Goal: Task Accomplishment & Management: Use online tool/utility

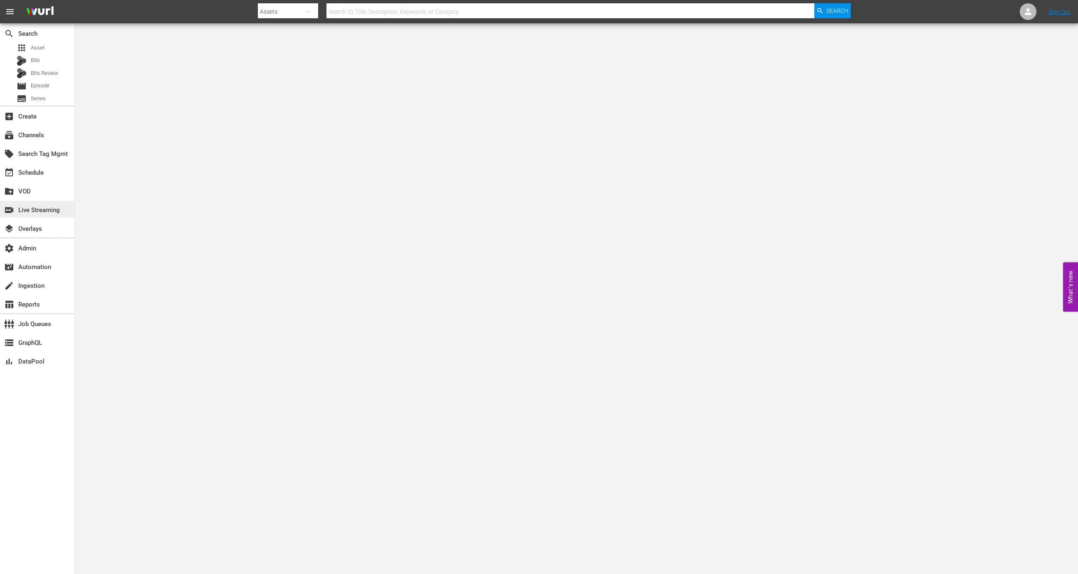
click at [37, 212] on div "switch_video Live Streaming" at bounding box center [23, 208] width 47 height 7
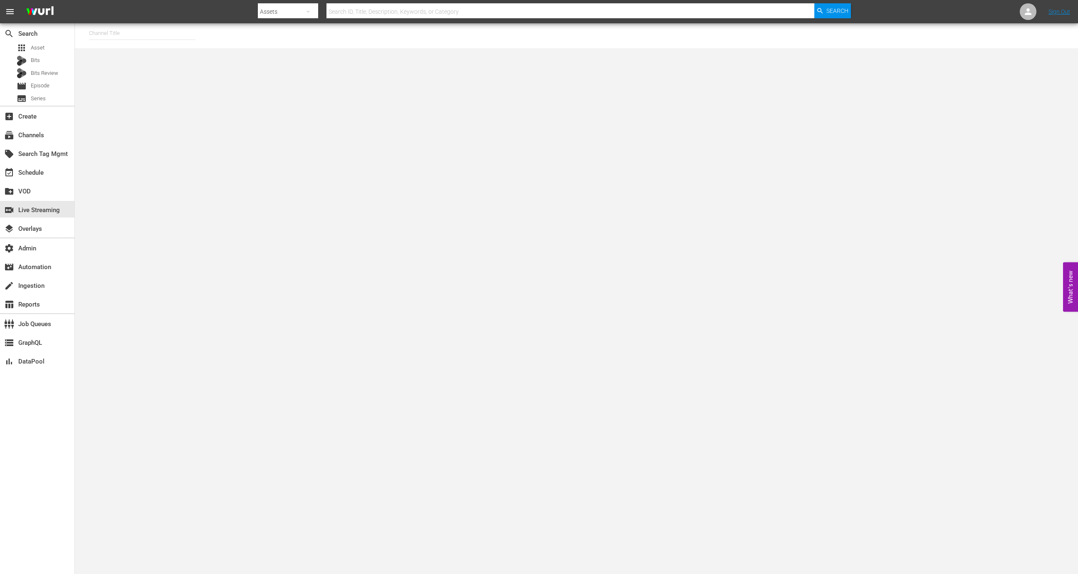
click at [124, 38] on input "text" at bounding box center [142, 33] width 106 height 20
click at [136, 58] on div "Wurl - External (1417 - wurl_external_1)" at bounding box center [203, 57] width 215 height 20
type input "Wurl - External (1417 - wurl_external_1)"
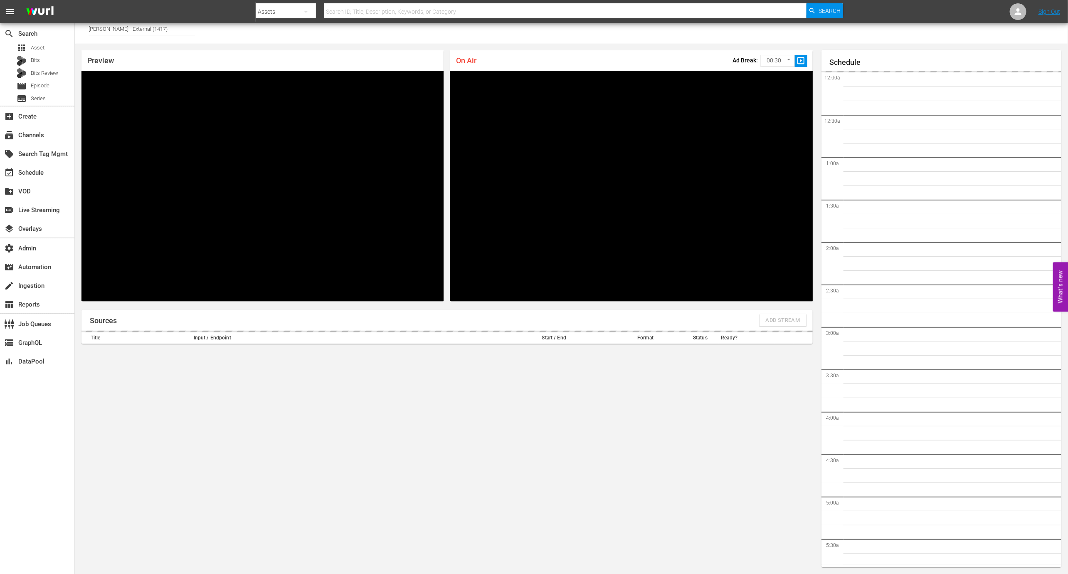
scroll to position [1179, 0]
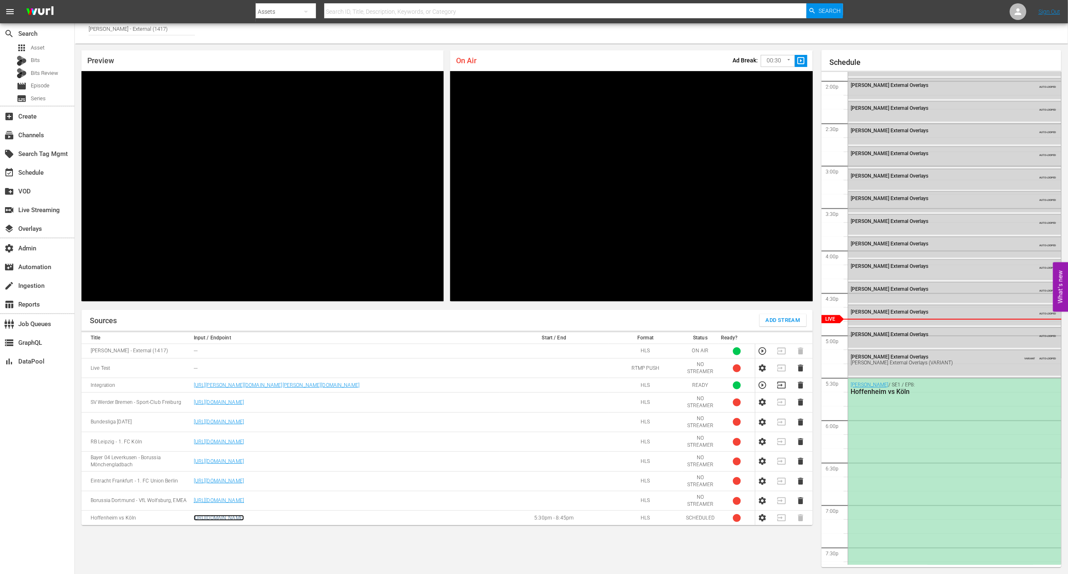
click at [244, 515] on link "https://live.sportcast.de/out/v1/cf217b143b304c6f98b0058ac32f24be/index.m3u8" at bounding box center [219, 518] width 50 height 6
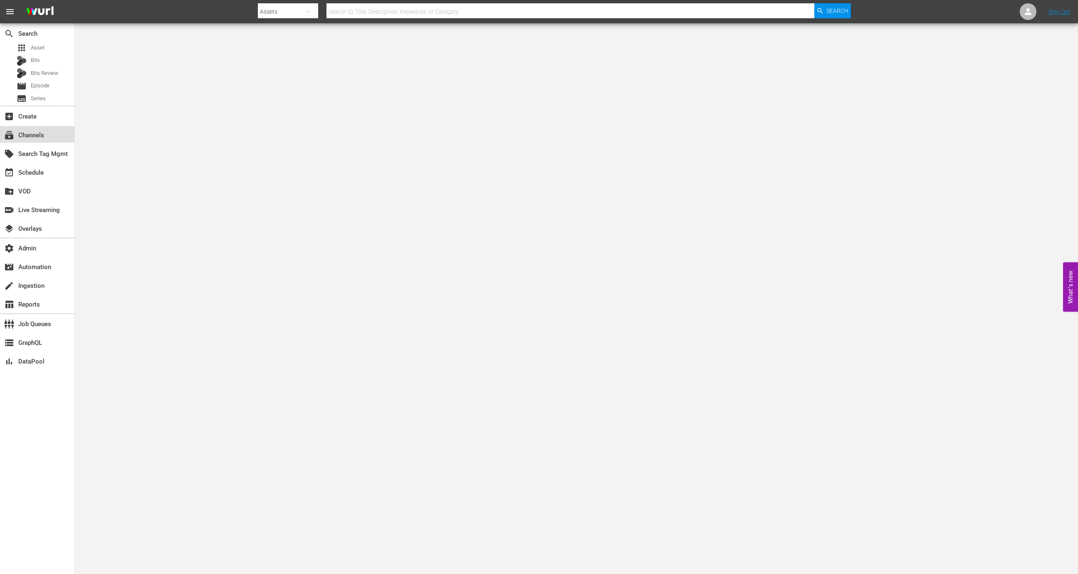
click at [32, 128] on div "subscriptions Channels" at bounding box center [37, 134] width 74 height 17
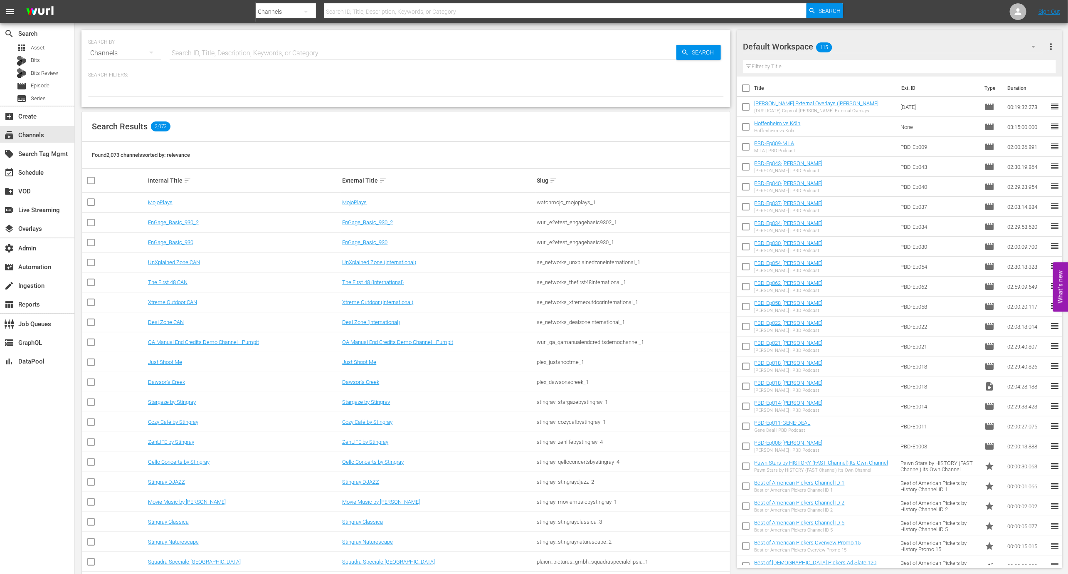
click at [210, 47] on input "text" at bounding box center [423, 53] width 507 height 20
paste input "amc_amcpresents_1"
type input "amc_amcpresents_1"
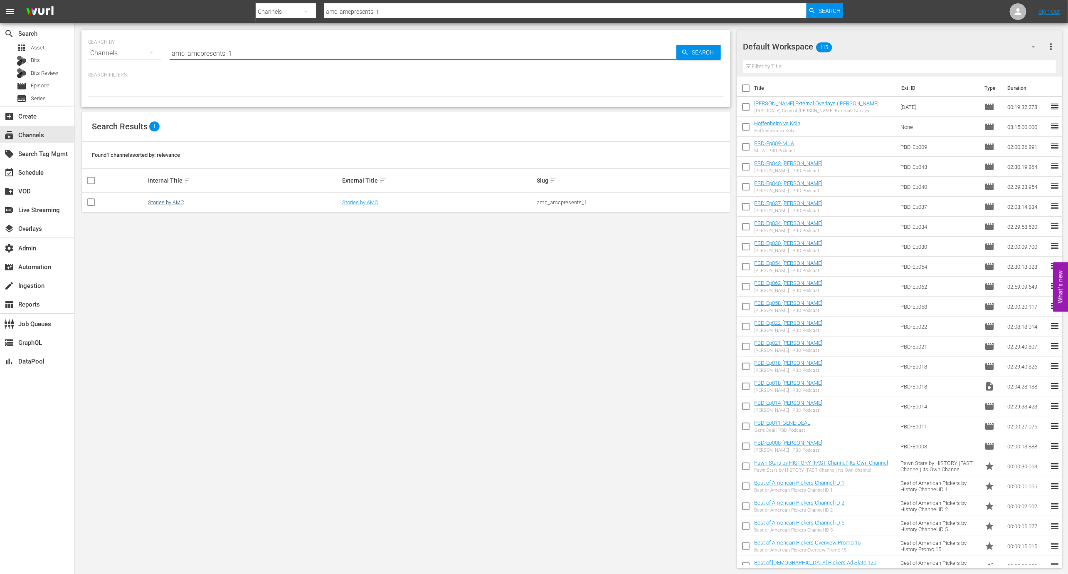
type input "amc_amcpresents_1"
click at [166, 202] on link "Stories by AMC" at bounding box center [166, 202] width 36 height 6
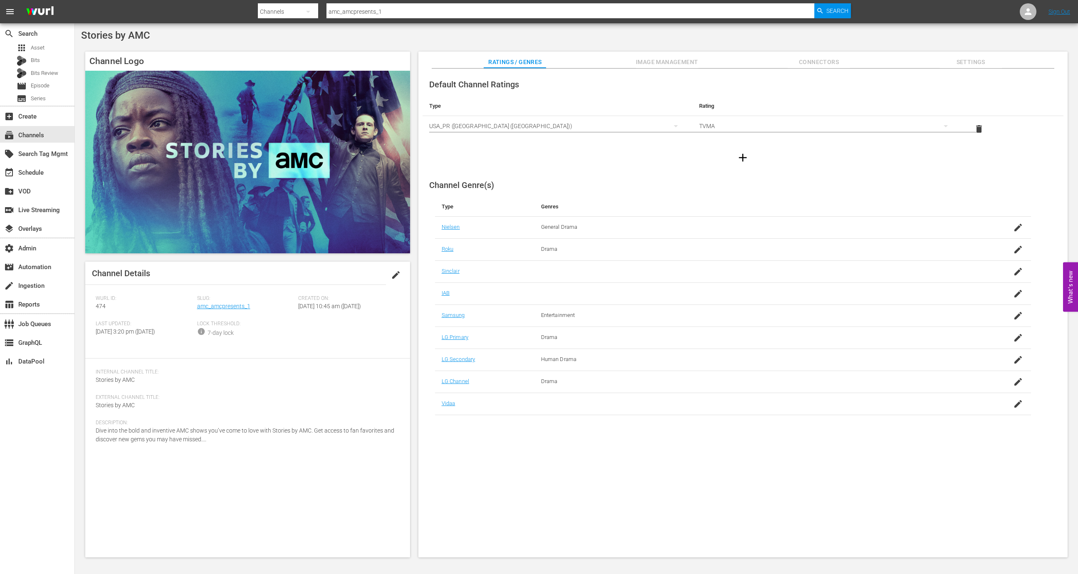
click at [206, 315] on div "Slug: amc_amcpresents_1" at bounding box center [247, 307] width 101 height 25
click at [211, 313] on div "Slug: amc_amcpresents_1" at bounding box center [247, 307] width 101 height 25
click at [217, 309] on link "amc_amcpresents_1" at bounding box center [223, 306] width 53 height 7
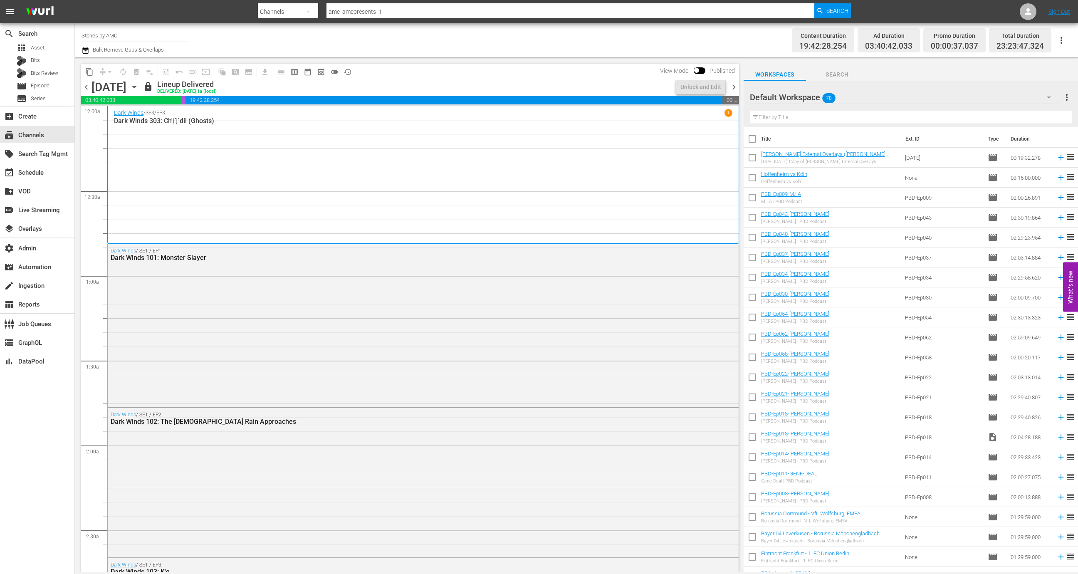
click at [731, 87] on span "chevron_right" at bounding box center [733, 87] width 10 height 10
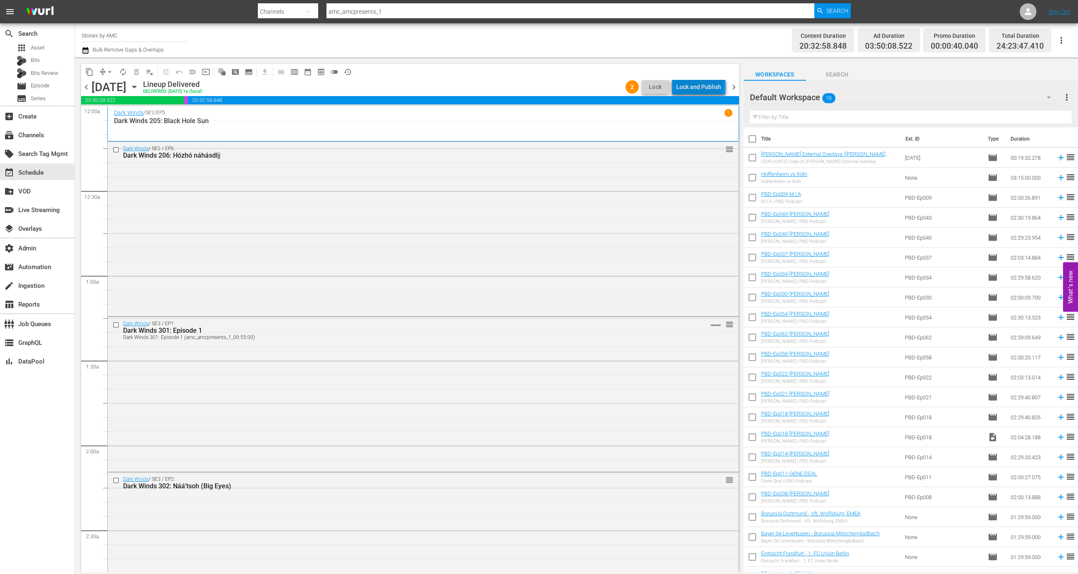
click at [701, 81] on div "Lock and Publish" at bounding box center [698, 86] width 45 height 15
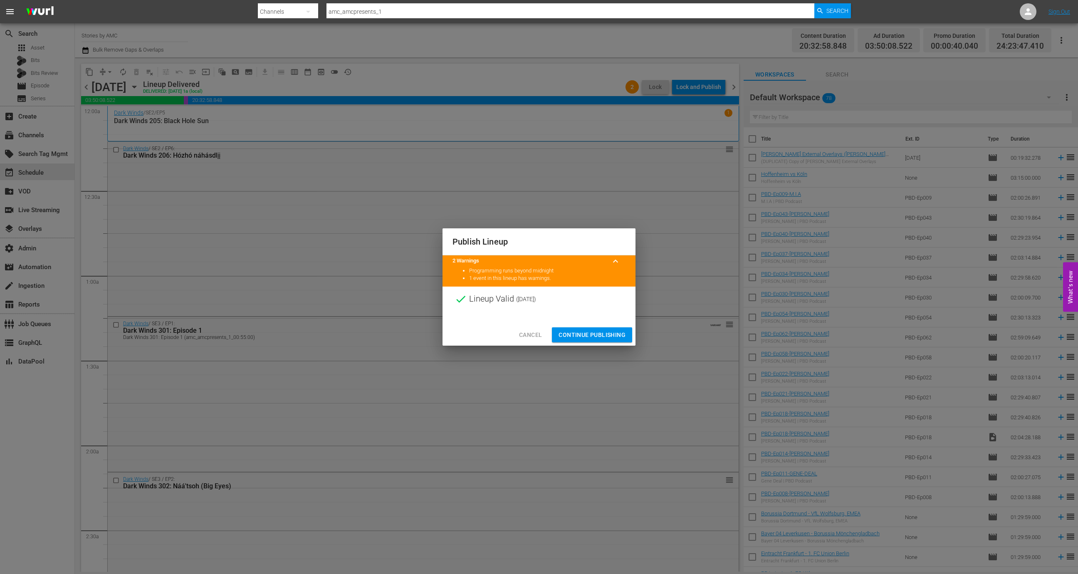
click at [603, 325] on div "Cancel Continue Publishing" at bounding box center [538, 335] width 193 height 22
click at [603, 331] on span "Continue Publishing" at bounding box center [591, 335] width 67 height 10
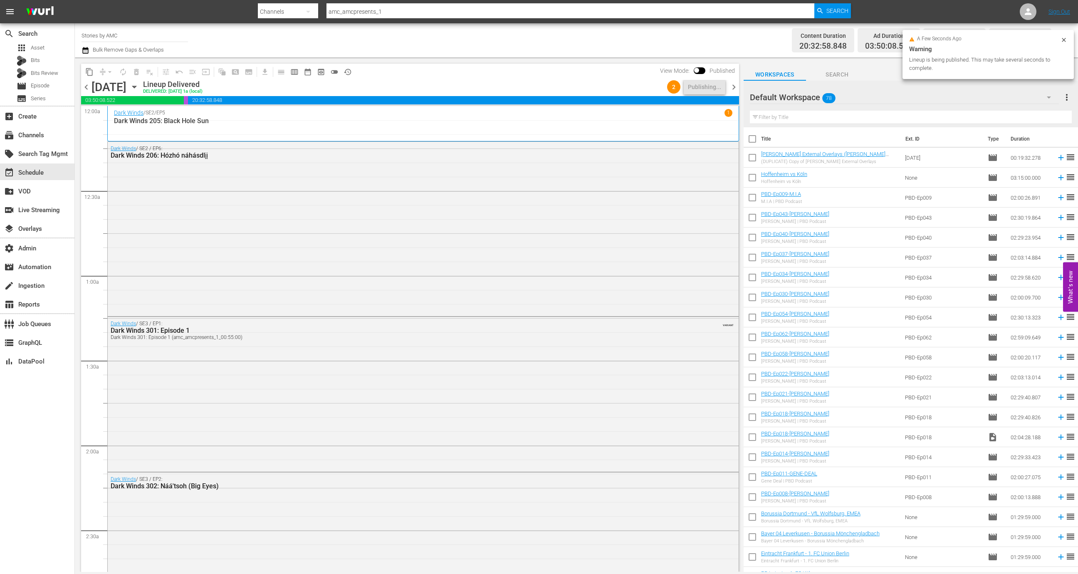
click at [731, 81] on div "chevron_left Saturday, October 4th October 4th Lineup Delivered DELIVERED: 10/3…" at bounding box center [410, 88] width 658 height 16
click at [732, 85] on span "chevron_right" at bounding box center [733, 87] width 10 height 10
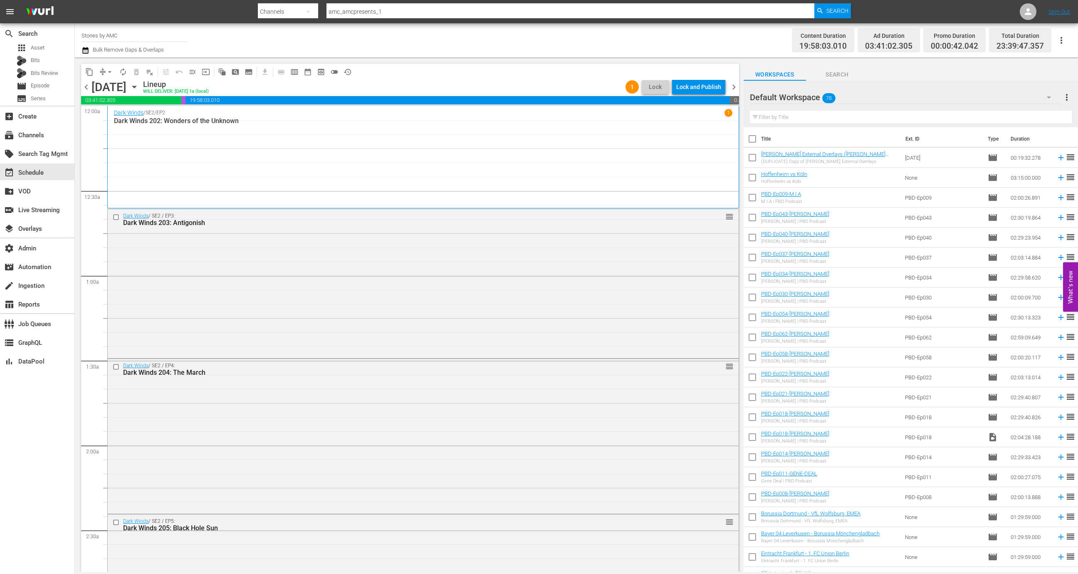
click at [702, 86] on div "Lock and Publish" at bounding box center [698, 86] width 45 height 15
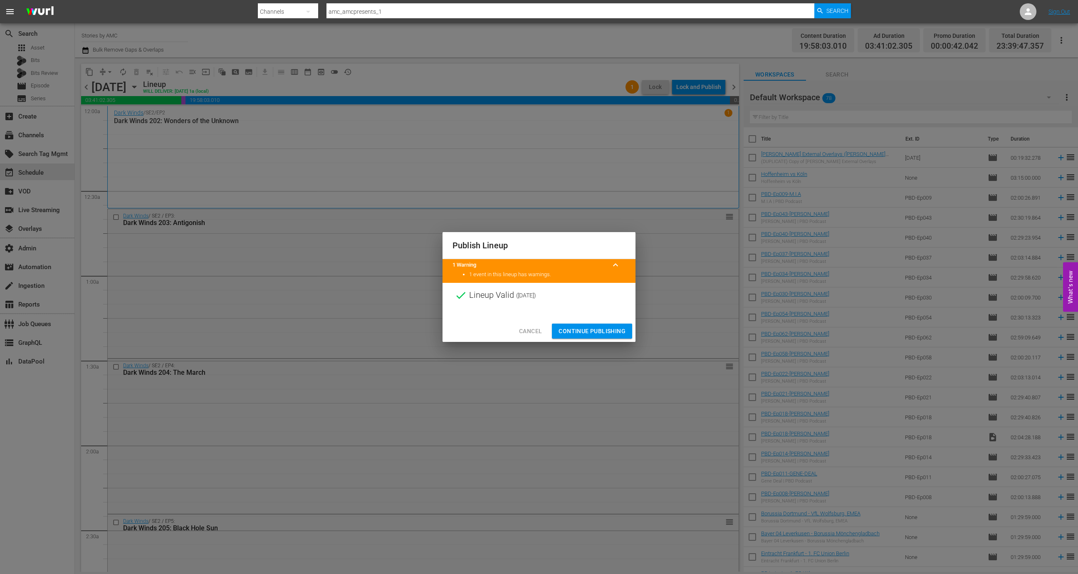
click at [601, 325] on button "Continue Publishing" at bounding box center [592, 331] width 80 height 15
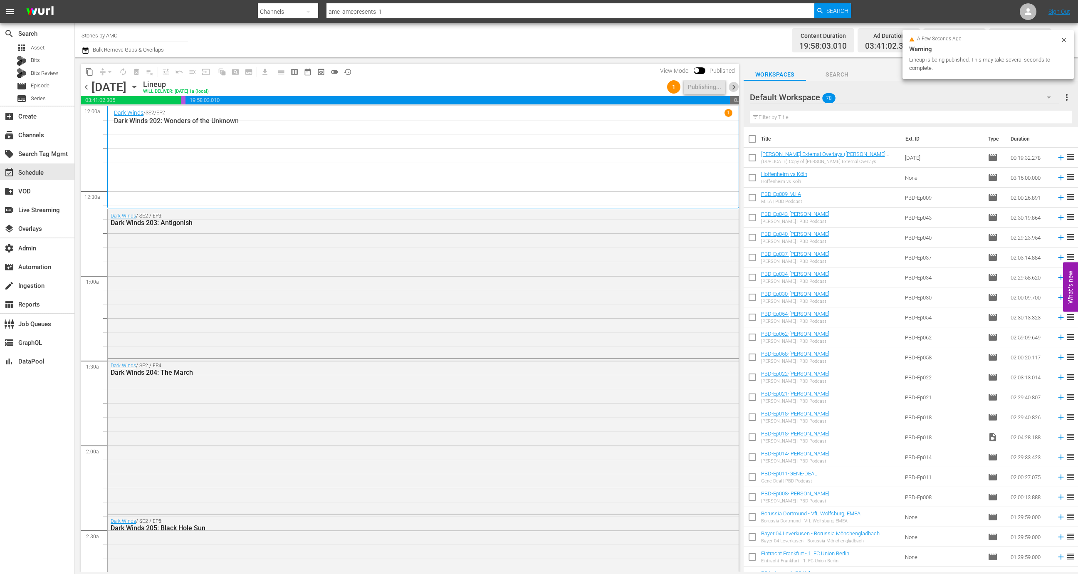
click at [729, 88] on span "chevron_right" at bounding box center [733, 87] width 10 height 10
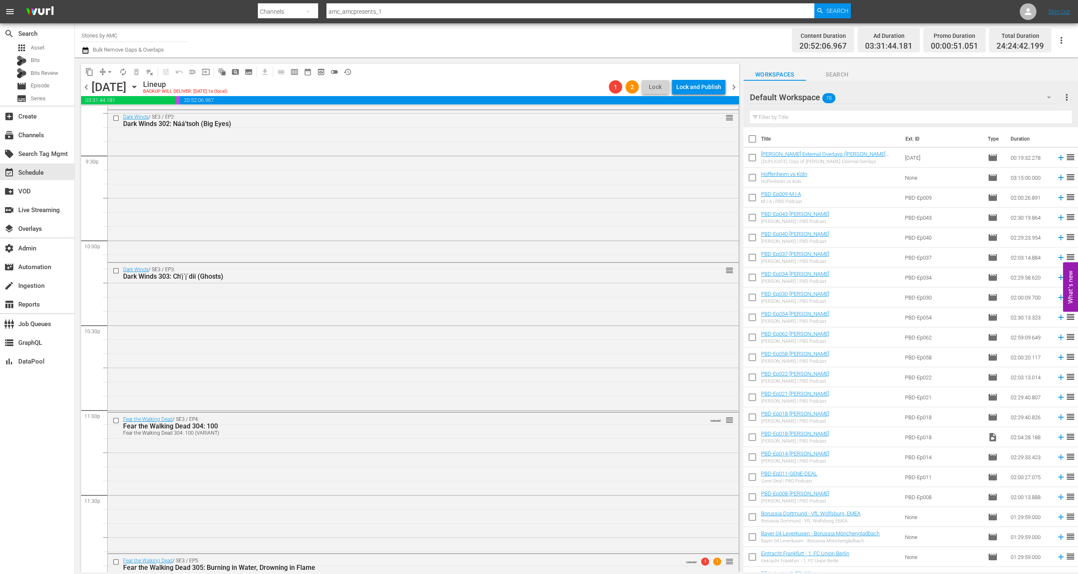
scroll to position [3721, 0]
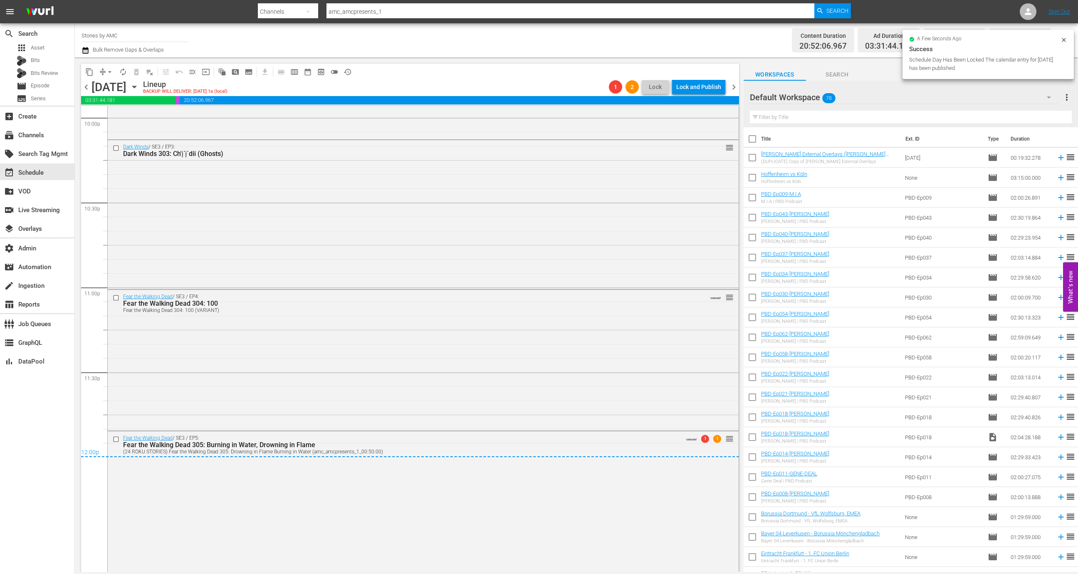
click at [731, 86] on span "chevron_right" at bounding box center [733, 87] width 10 height 10
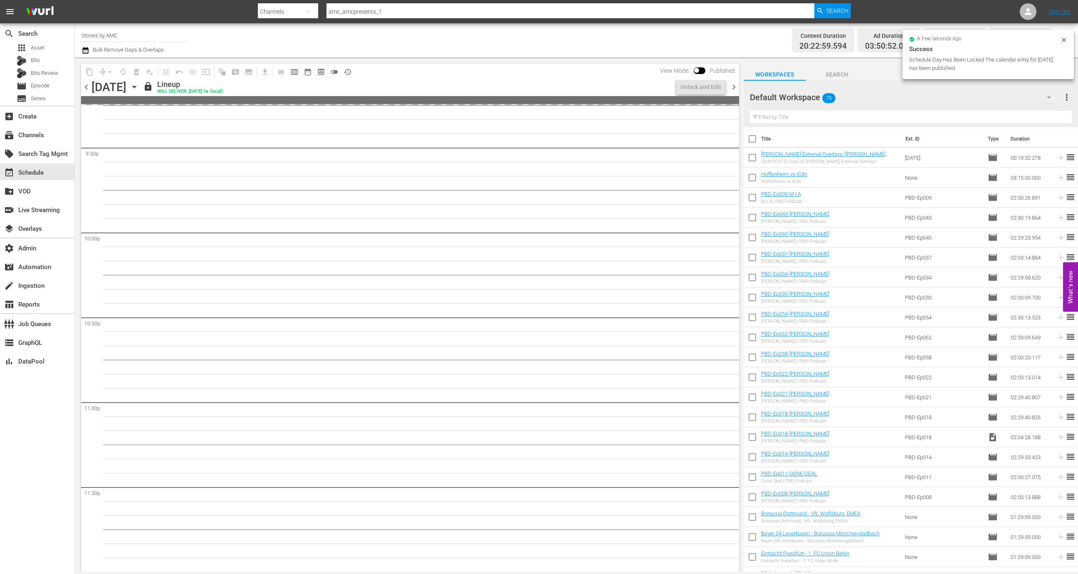
scroll to position [3692, 0]
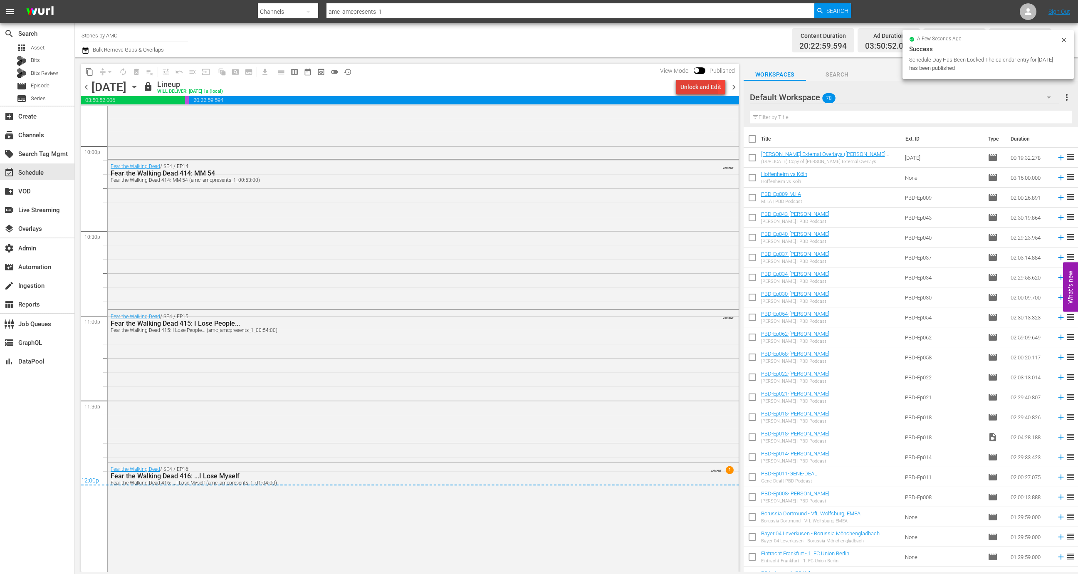
click at [698, 89] on div "Unlock and Edit" at bounding box center [700, 86] width 41 height 15
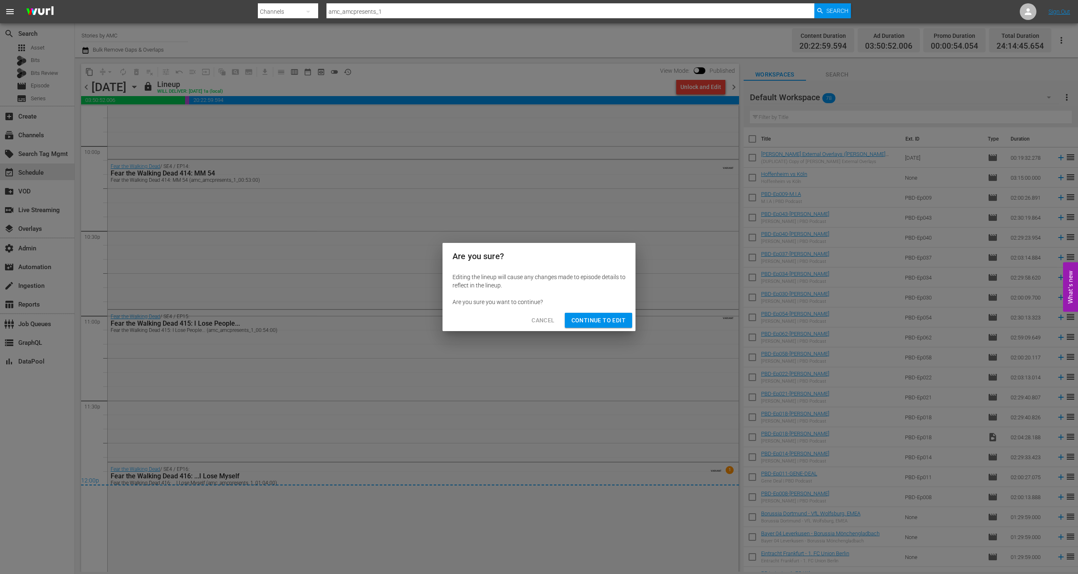
click at [599, 321] on span "Continue to Edit" at bounding box center [598, 320] width 54 height 10
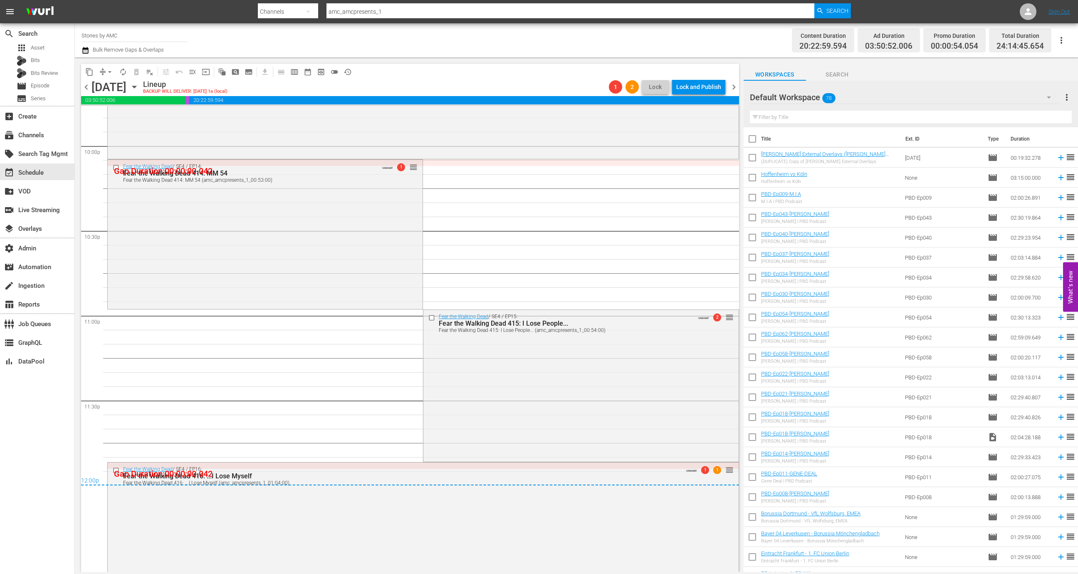
click at [88, 87] on span "chevron_left" at bounding box center [86, 87] width 10 height 10
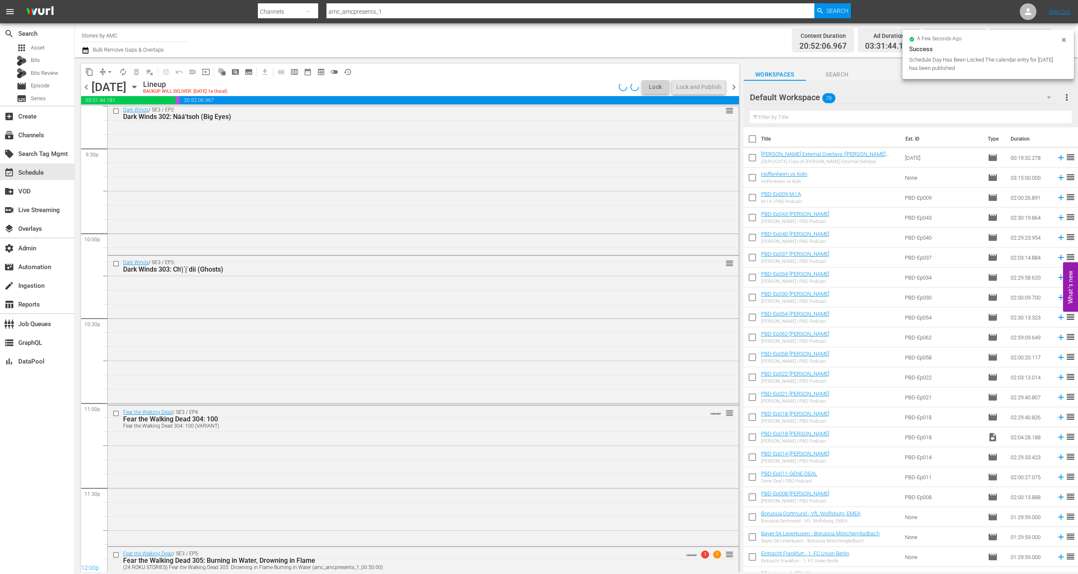
scroll to position [3721, 0]
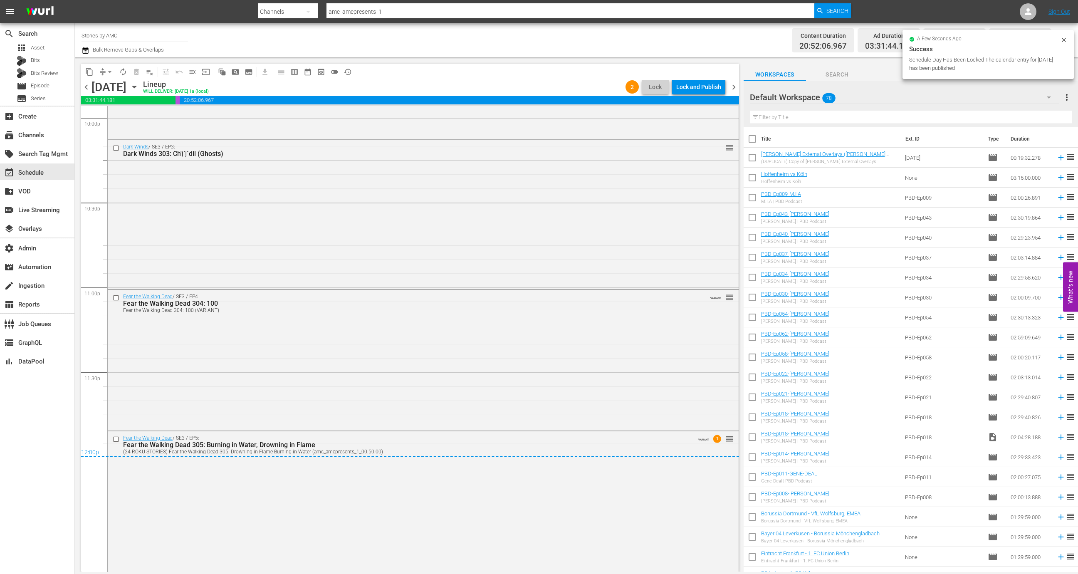
click at [706, 89] on div "Lock and Publish" at bounding box center [698, 86] width 45 height 15
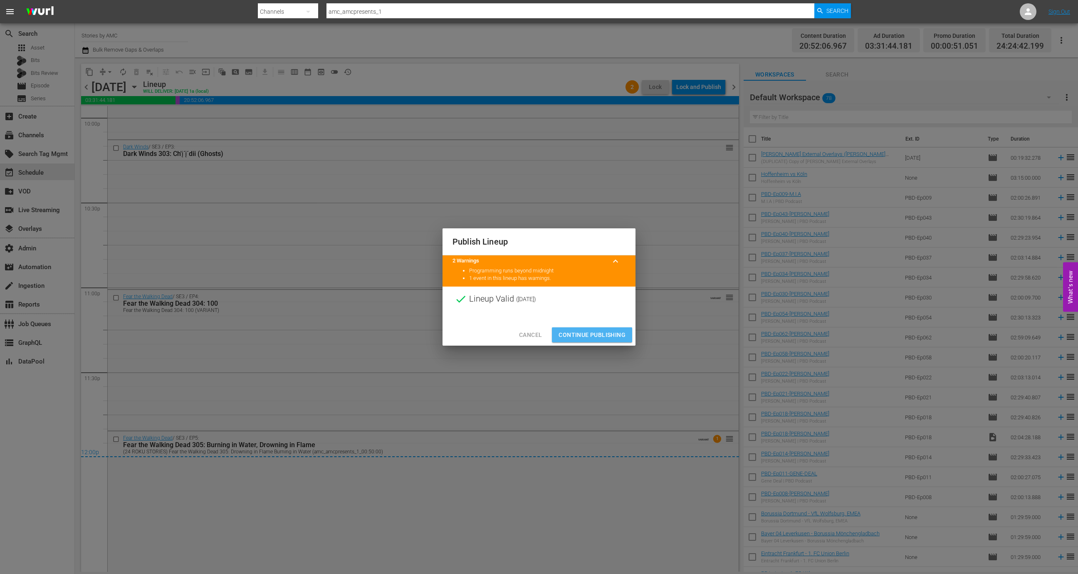
click at [599, 329] on button "Continue Publishing" at bounding box center [592, 334] width 80 height 15
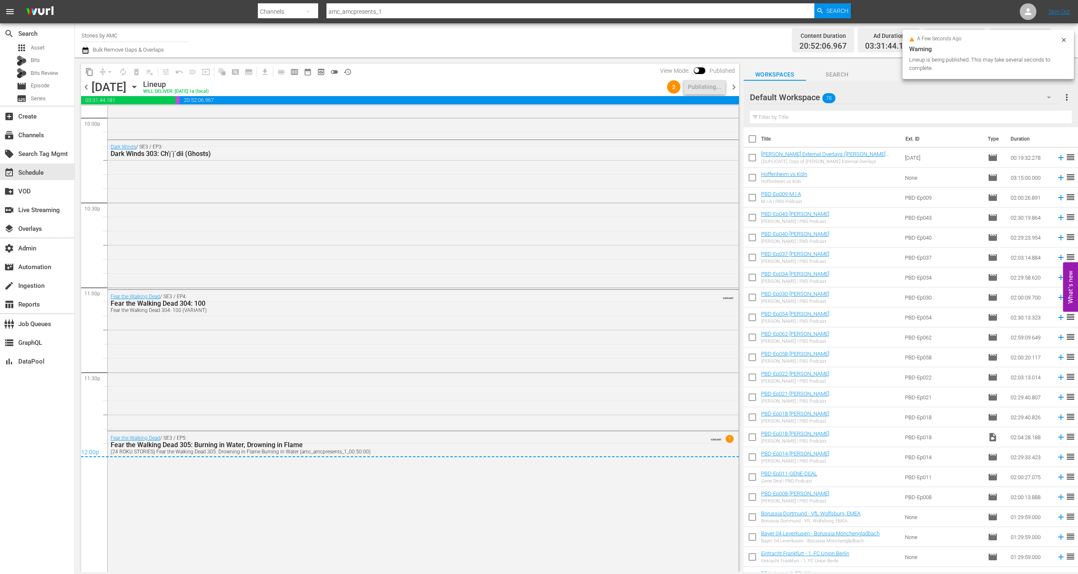
click at [736, 90] on span "chevron_right" at bounding box center [733, 87] width 10 height 10
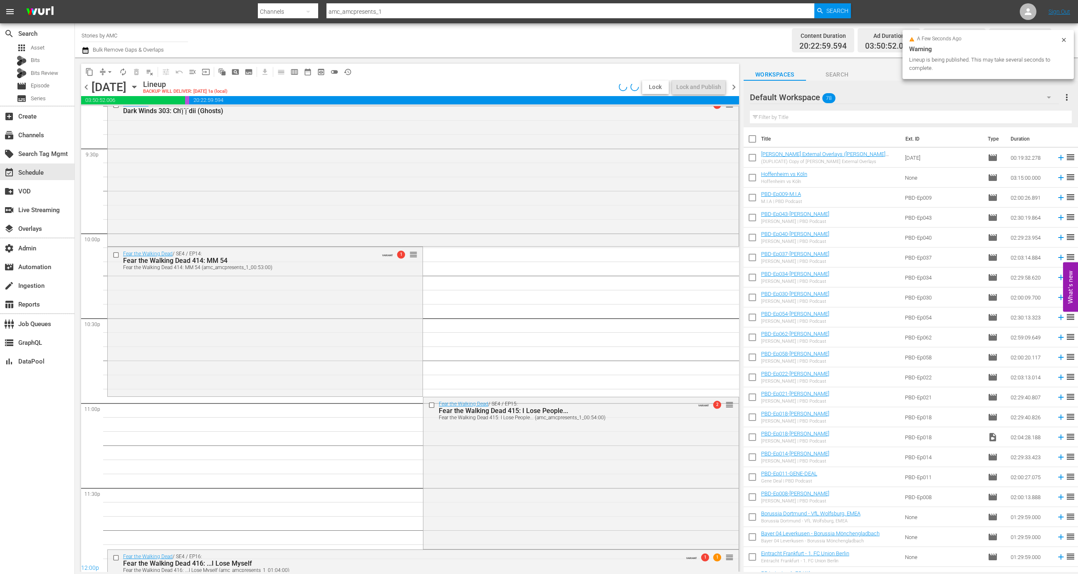
scroll to position [3692, 0]
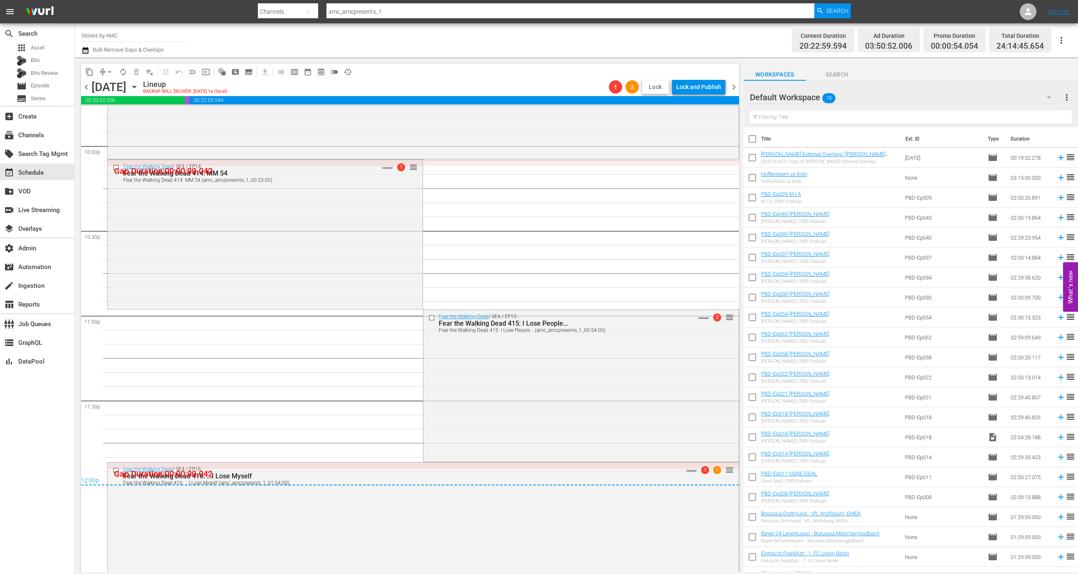
click at [657, 87] on span "Lock" at bounding box center [655, 87] width 20 height 9
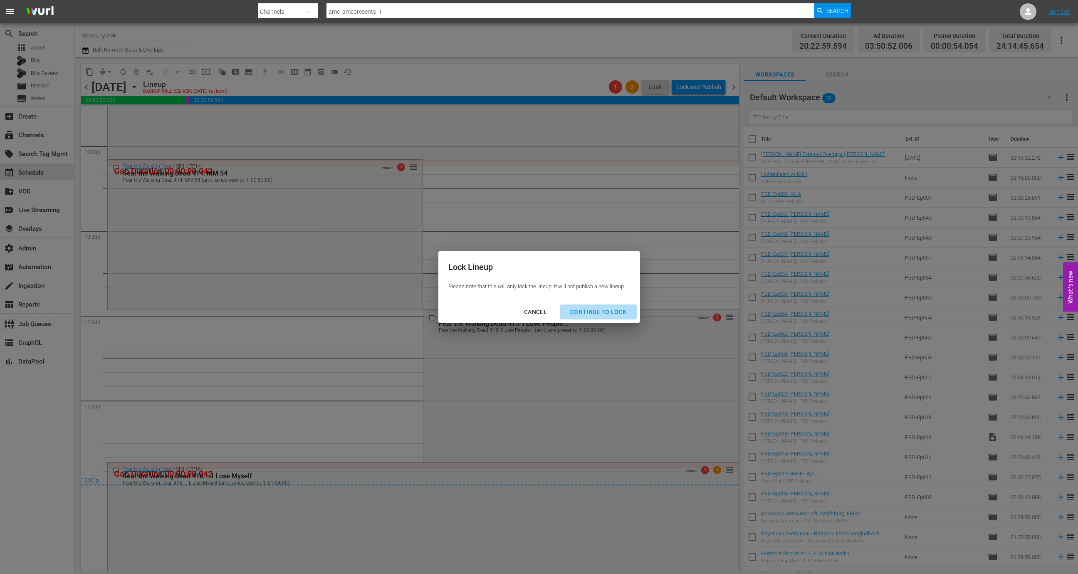
click at [604, 310] on div "Continue to lock" at bounding box center [598, 312] width 70 height 10
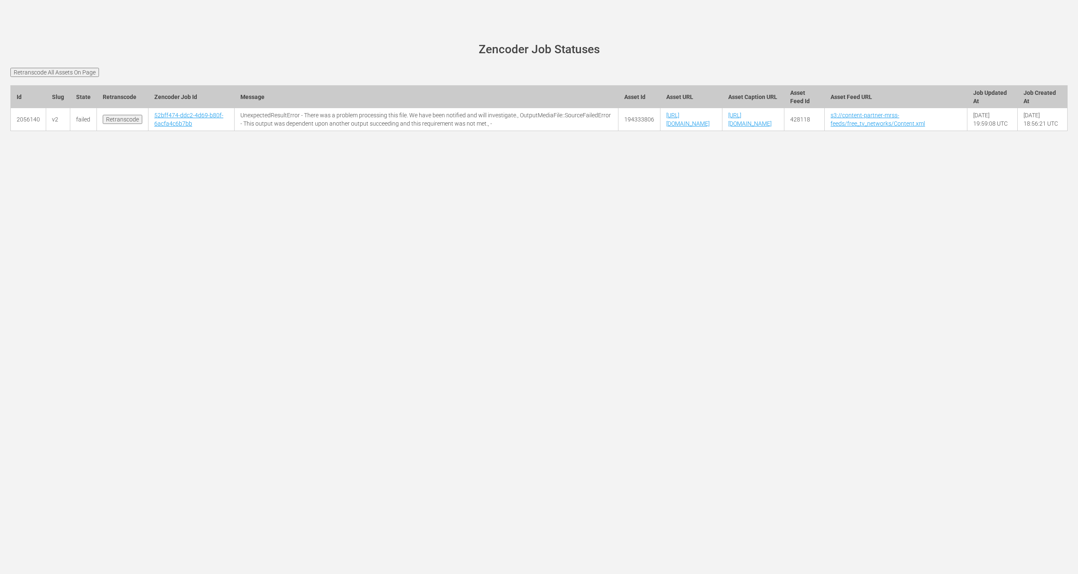
click at [78, 72] on input "Retranscode All Assets On Page" at bounding box center [54, 72] width 89 height 9
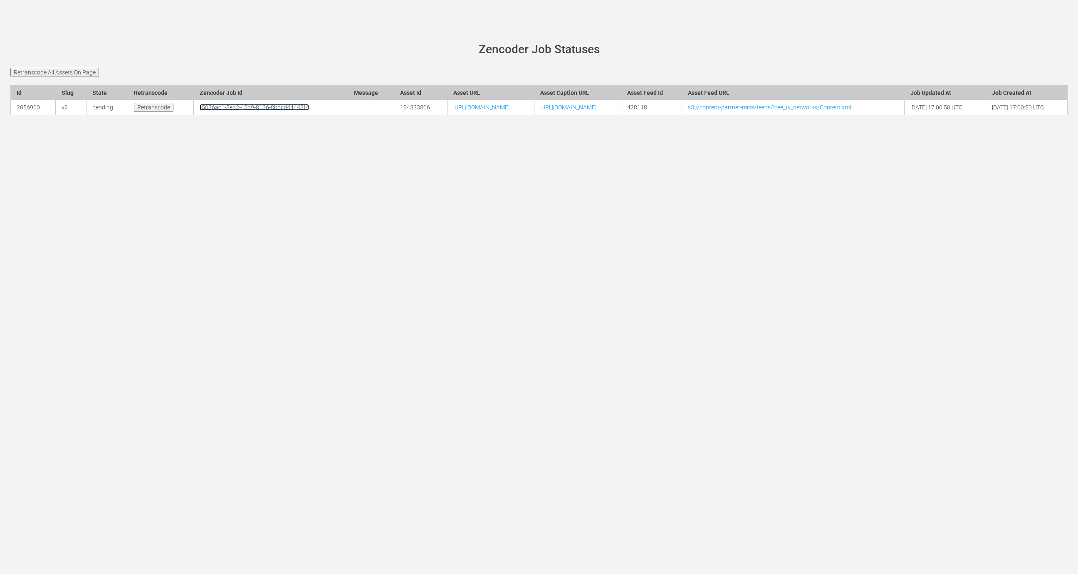
click at [200, 111] on link "f5036ac1-8eb2-45b9-8136-8bdcd44448f4" at bounding box center [254, 107] width 109 height 7
click at [453, 111] on link "https://content-partner-mrss-feeds.s3.amazonaws.com/free_tv_networks/JesseOwens…" at bounding box center [481, 107] width 56 height 7
click at [519, 115] on td "https://content-partner-mrss-feeds.s3.amazonaws.com/free_tv_networks/JesseOwens…" at bounding box center [490, 107] width 87 height 15
drag, startPoint x: 525, startPoint y: 123, endPoint x: 431, endPoint y: 123, distance: 94.0
click at [447, 115] on td "https://content-partner-mrss-feeds.s3.amazonaws.com/free_tv_networks/JesseOwens…" at bounding box center [490, 107] width 87 height 15
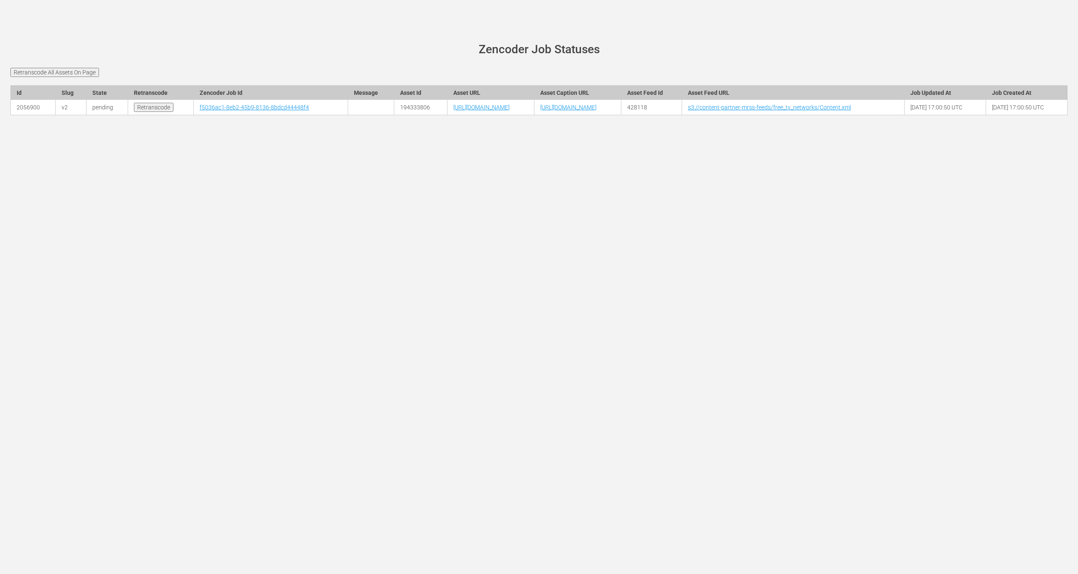
copy link "JesseOwensStory_JFEXP.mp4"
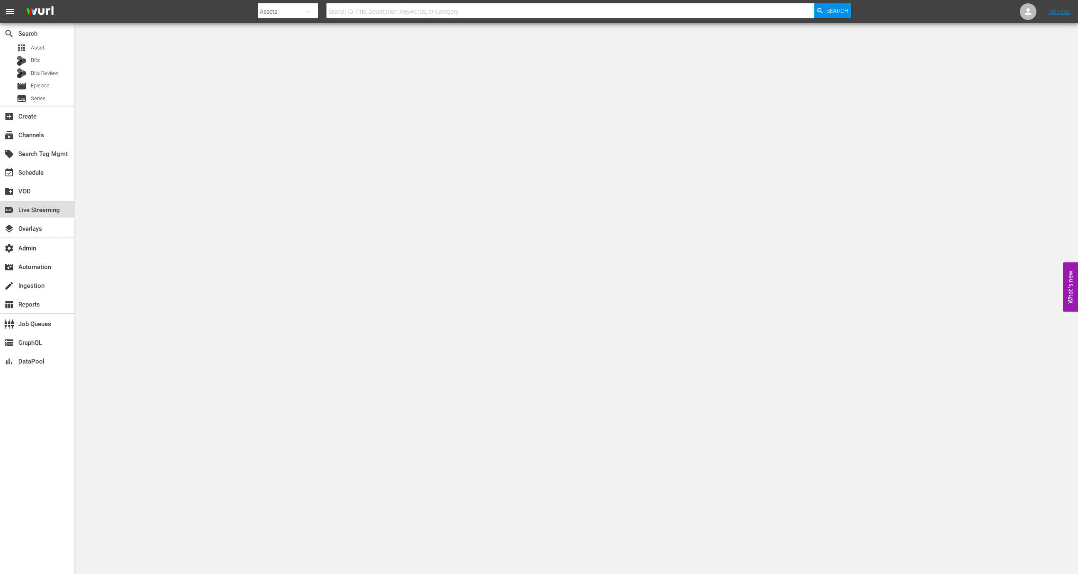
click at [34, 208] on div "switch_video Live Streaming" at bounding box center [23, 208] width 47 height 7
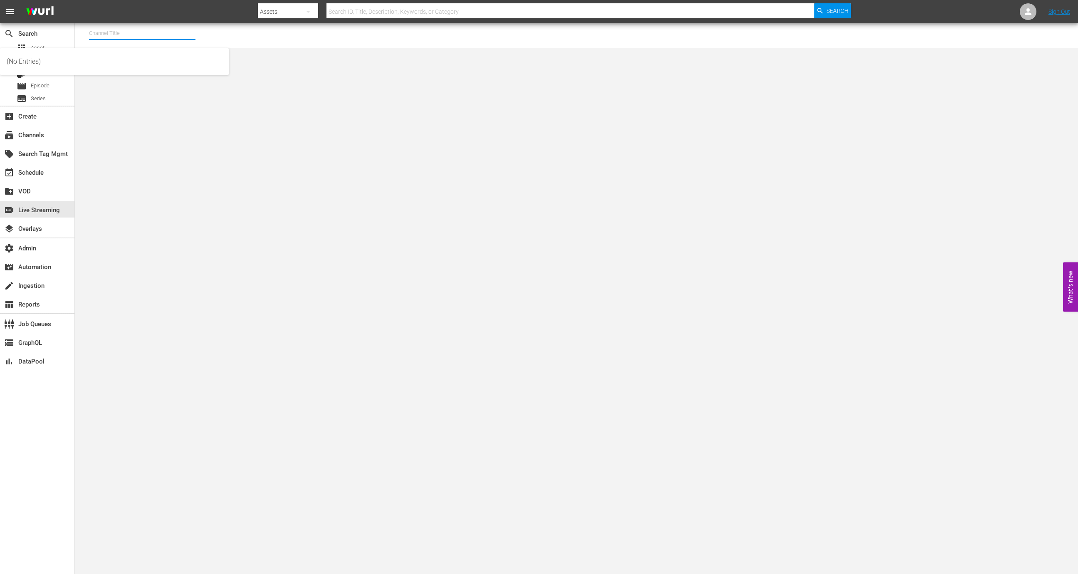
click at [163, 34] on input "text" at bounding box center [142, 33] width 106 height 20
click at [165, 48] on div "Wurl - External (1417 - wurl_external_1)" at bounding box center [203, 57] width 215 height 20
type input "Wurl - External (1417 - wurl_external_1)"
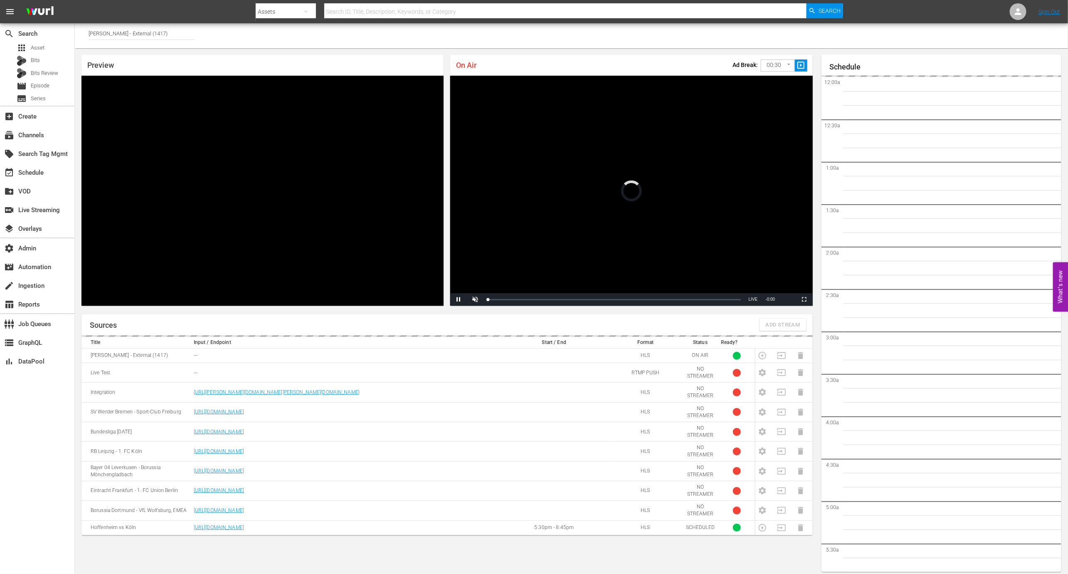
scroll to position [5, 0]
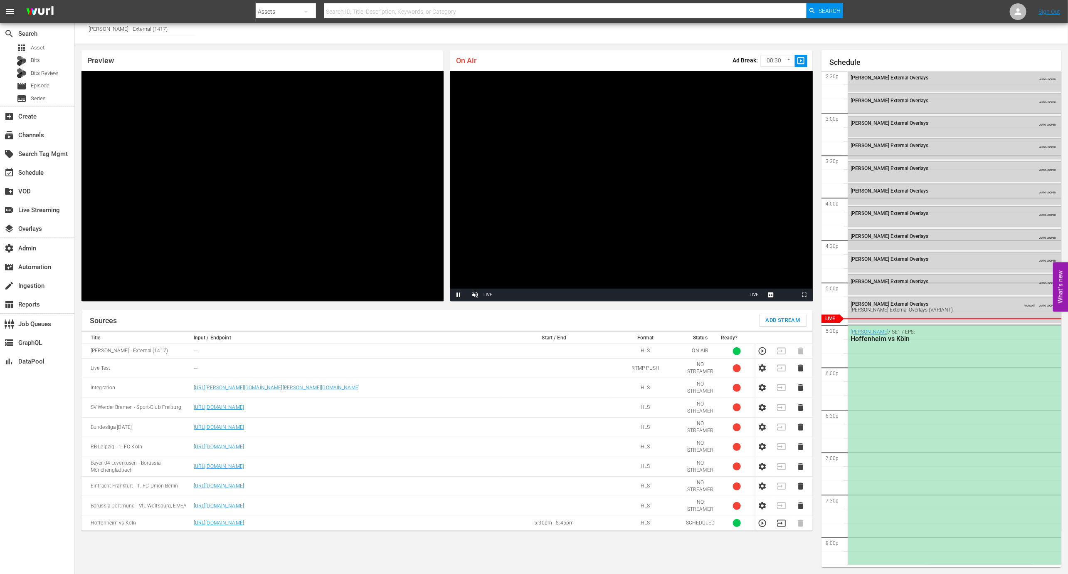
click at [756, 535] on div "Sources Add Stream Title Input / Endpoint Start / End Format Status Ready? Wurl…" at bounding box center [446, 438] width 731 height 257
click at [760, 520] on icon "button" at bounding box center [762, 522] width 7 height 7
click at [913, 453] on div "Wurl / SE1 / EP8: Hoffenheim vs Köln" at bounding box center [954, 461] width 213 height 273
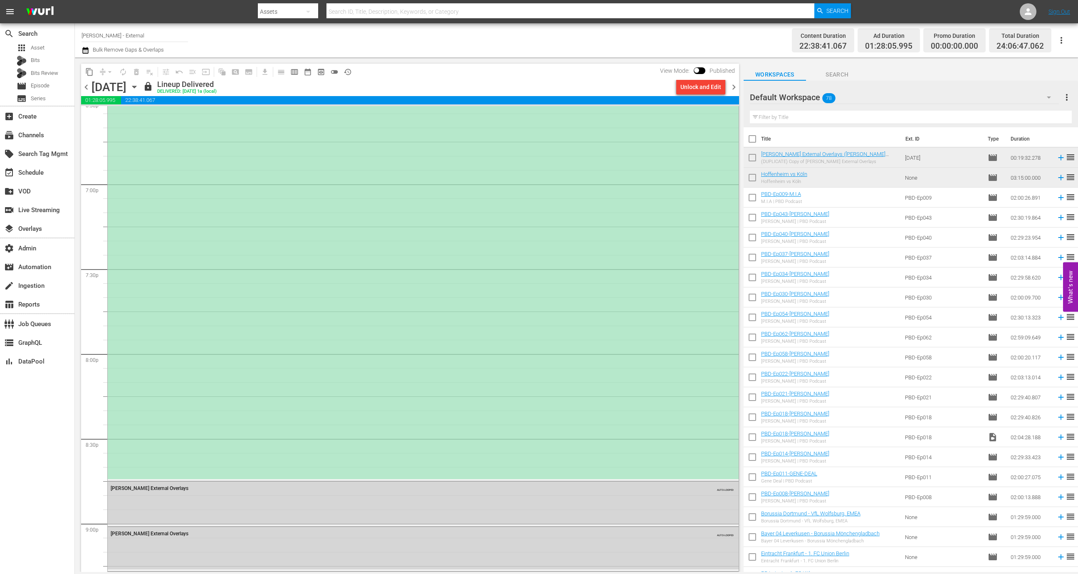
scroll to position [3084, 0]
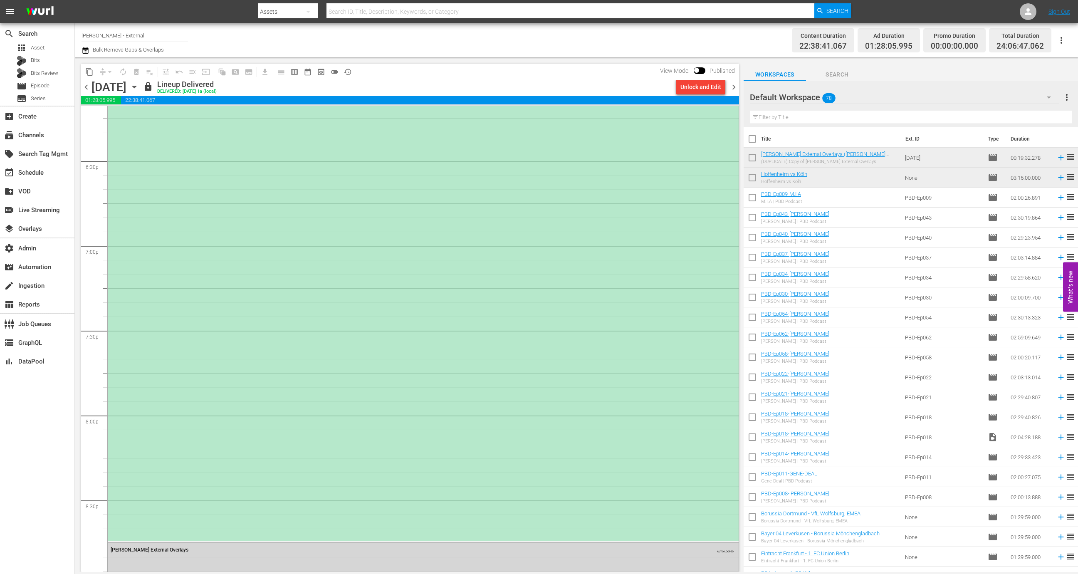
click at [572, 341] on div "Wurl / SE1 / EP8: Hoffenheim vs Köln" at bounding box center [423, 266] width 631 height 549
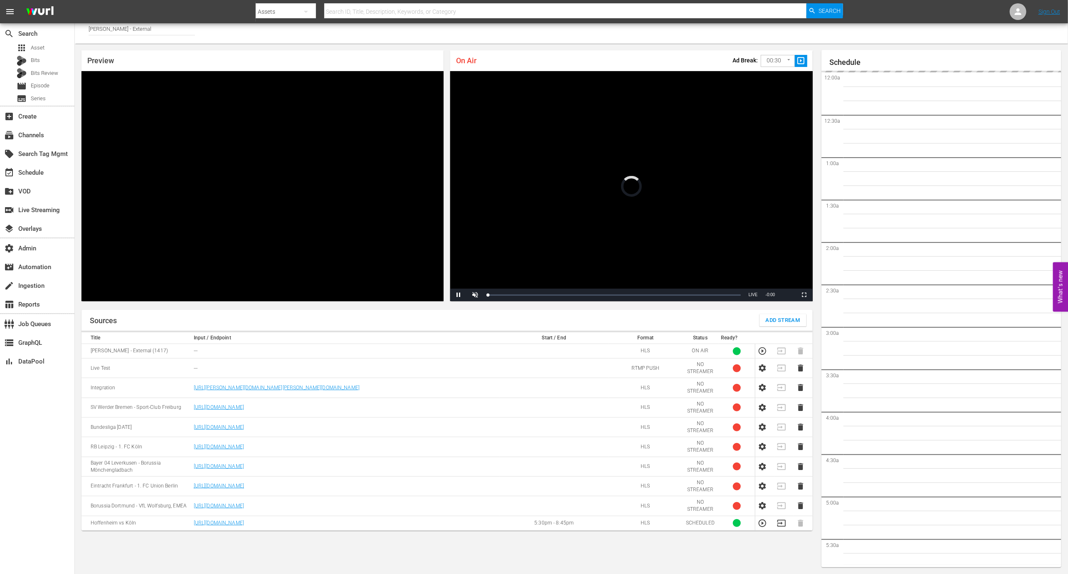
scroll to position [1237, 0]
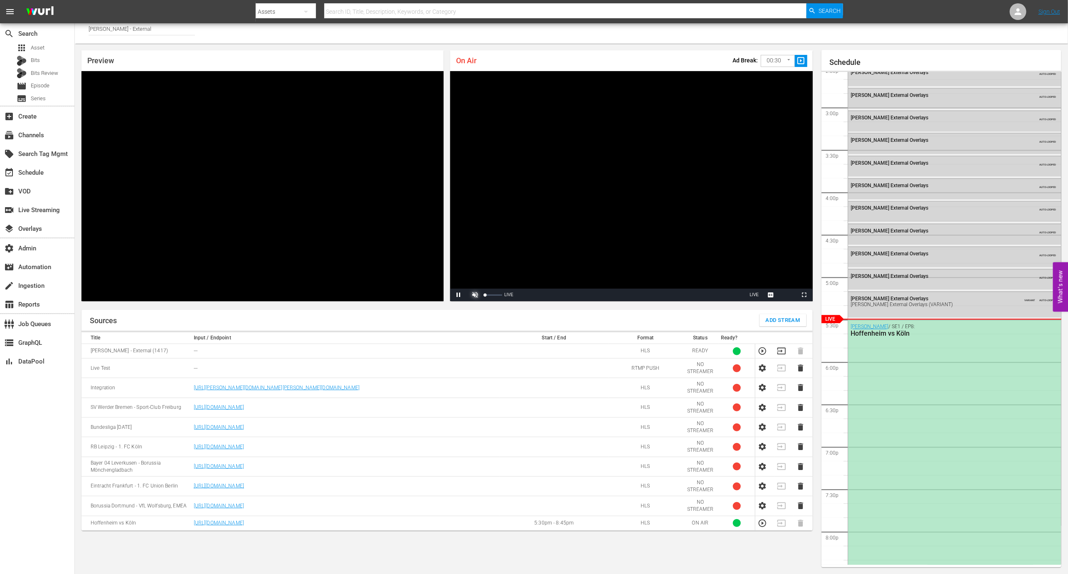
click at [475, 295] on span "Video Player" at bounding box center [475, 295] width 0 height 0
click at [36, 44] on span "Asset" at bounding box center [38, 48] width 14 height 8
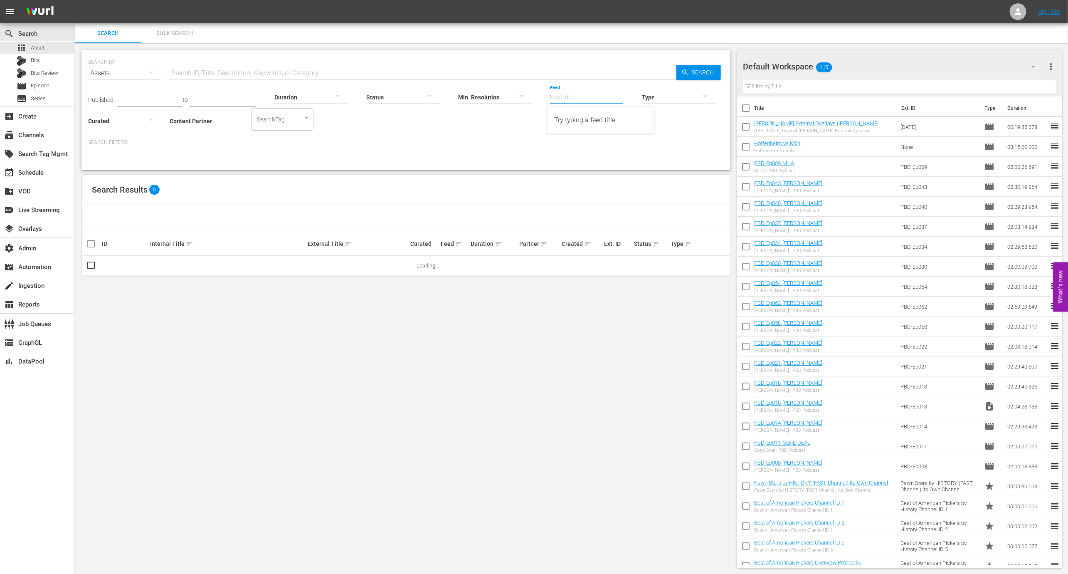
click at [582, 96] on input "Feed" at bounding box center [586, 98] width 73 height 30
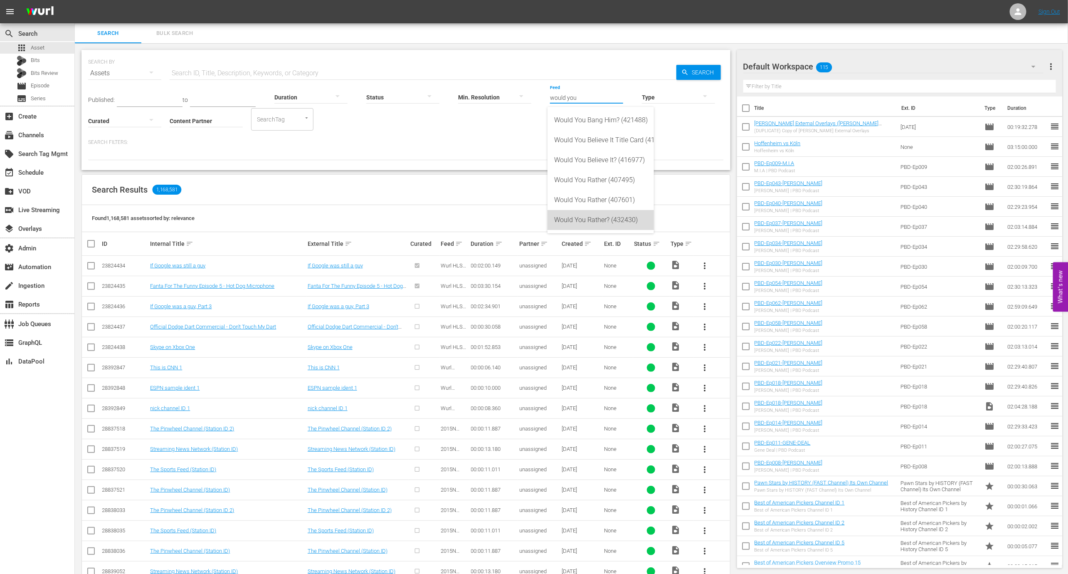
click at [593, 222] on div "Would You Rather? (432430)" at bounding box center [600, 220] width 93 height 20
type input "Would You Rather? (432430)"
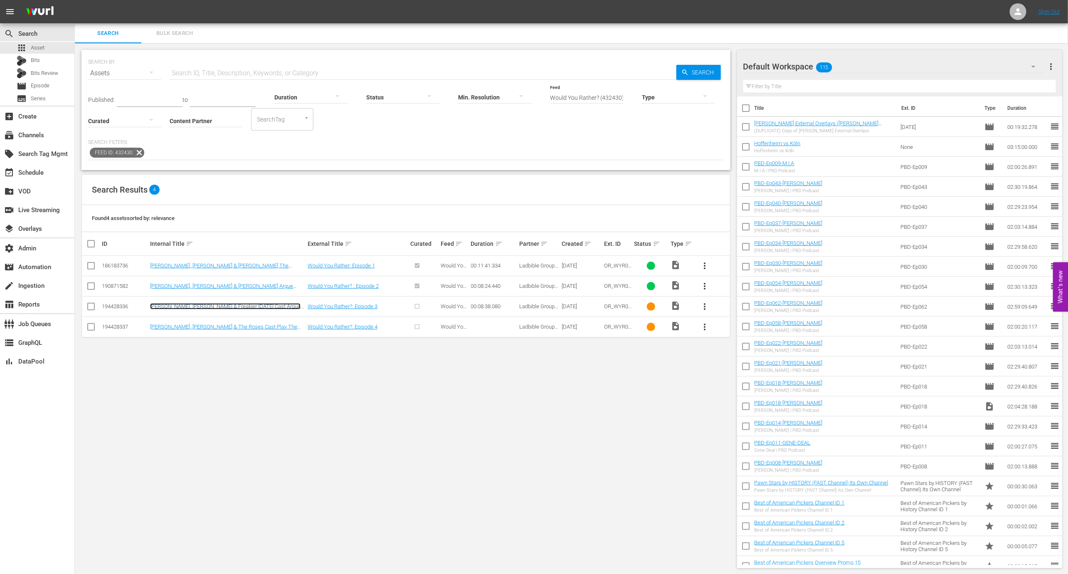
click at [260, 304] on link "Lindsay Lohan, Jamie Lee Curtis & Freakier Friday Cast Argue Weird Would You Ra…" at bounding box center [225, 309] width 151 height 12
click at [260, 324] on link "Benedict Cumberbatch, Olivia Colman & The Roses Cast Play The Funniest Would Yo…" at bounding box center [223, 330] width 147 height 12
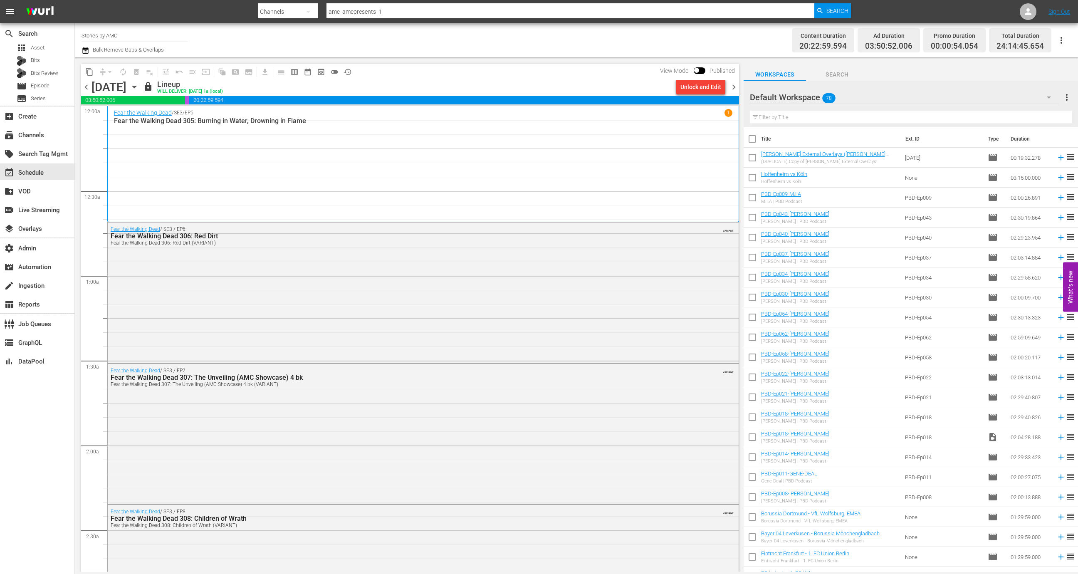
scroll to position [3692, 0]
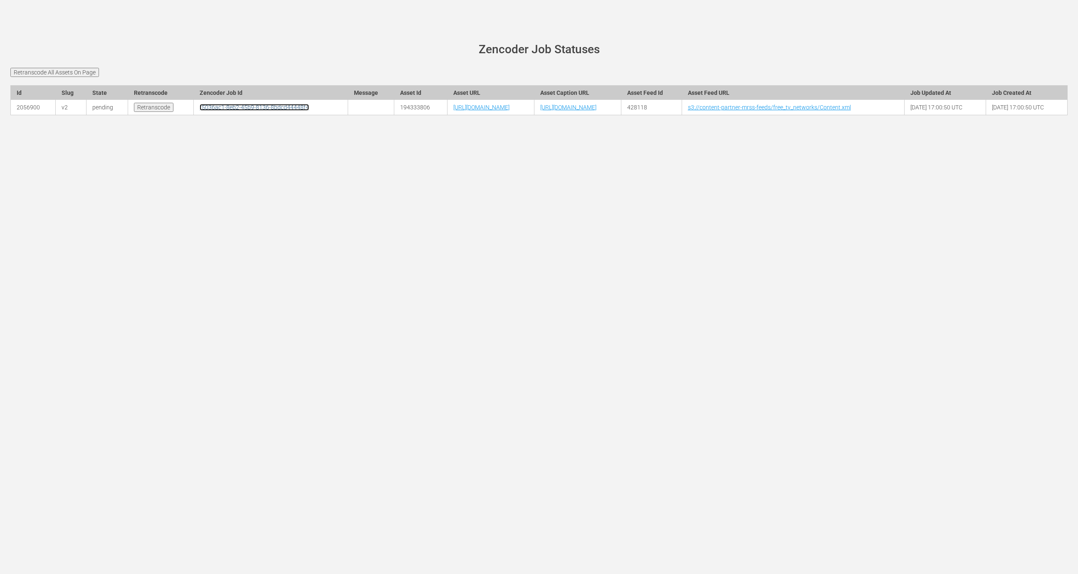
click at [200, 111] on link "f5036ac1-8eb2-45b9-8136-8bdcd44448f4" at bounding box center [254, 107] width 109 height 7
drag, startPoint x: 518, startPoint y: 126, endPoint x: 431, endPoint y: 126, distance: 87.3
click at [447, 115] on td "[URL][DOMAIN_NAME]" at bounding box center [490, 107] width 87 height 15
copy link "JesseOwensStory_JFEXP.mp4"
click at [200, 111] on link "f5036ac1-8eb2-45b9-8136-8bdcd44448f4" at bounding box center [254, 107] width 109 height 7
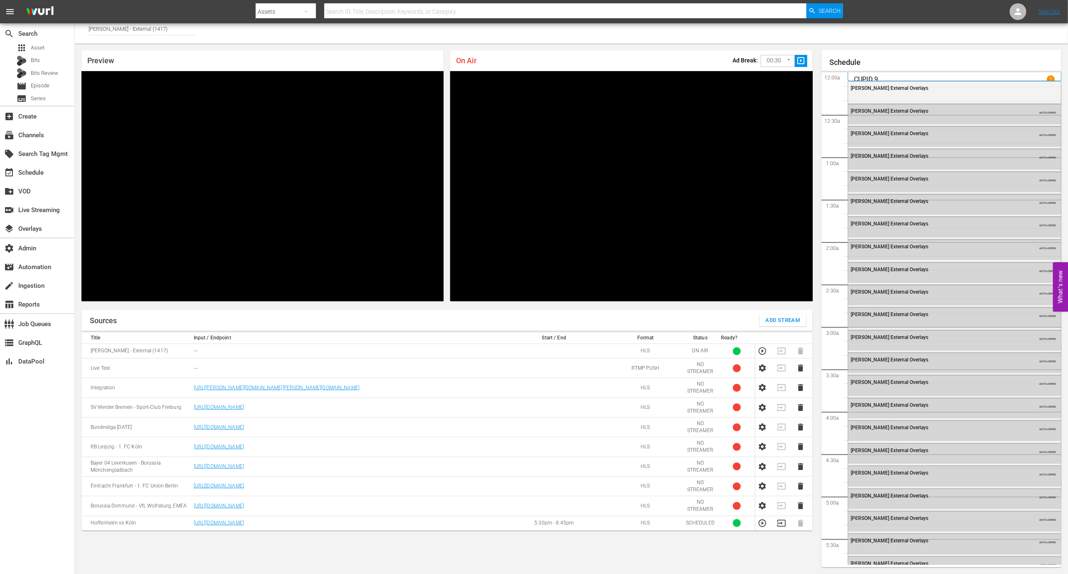
scroll to position [1179, 0]
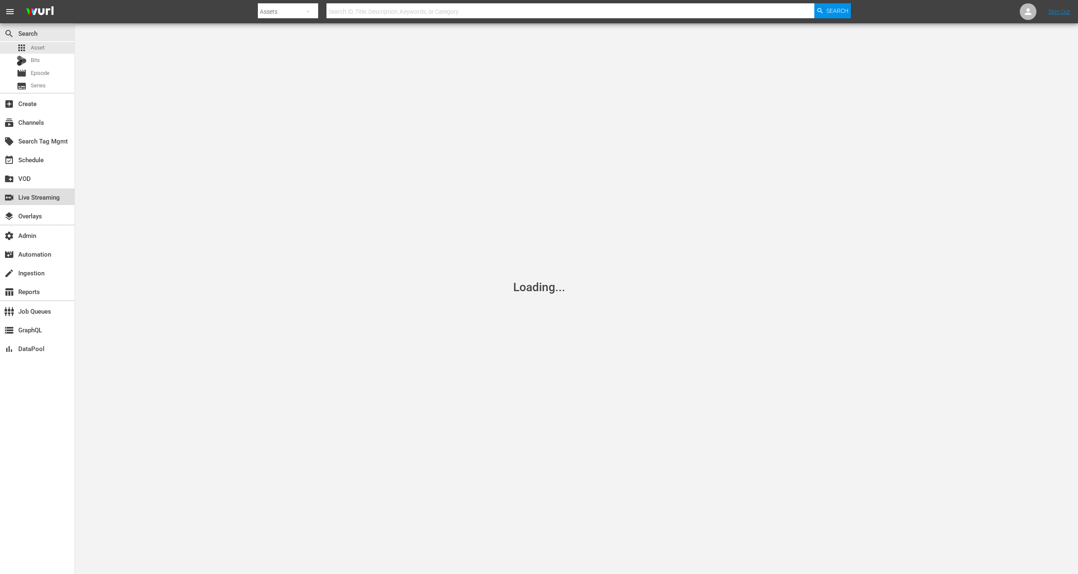
click at [47, 199] on div "switch_video Live Streaming" at bounding box center [23, 195] width 47 height 7
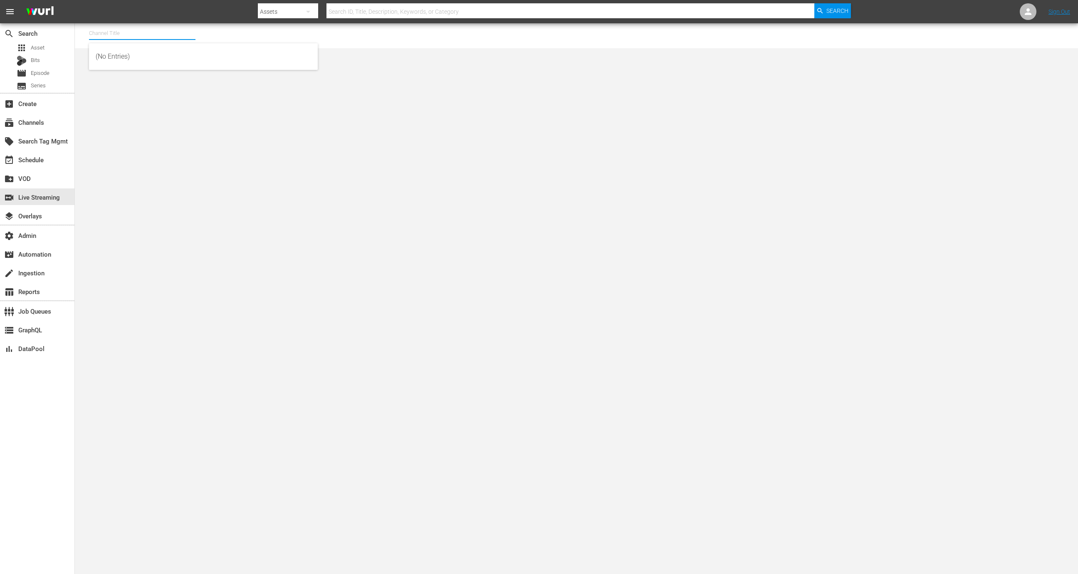
click at [153, 24] on input "text" at bounding box center [142, 33] width 106 height 20
type input "l"
click at [163, 56] on div "Wurl - External (1417 - wurl_external_1)" at bounding box center [203, 57] width 215 height 20
type input "Wurl - External (1417 - wurl_external_1)"
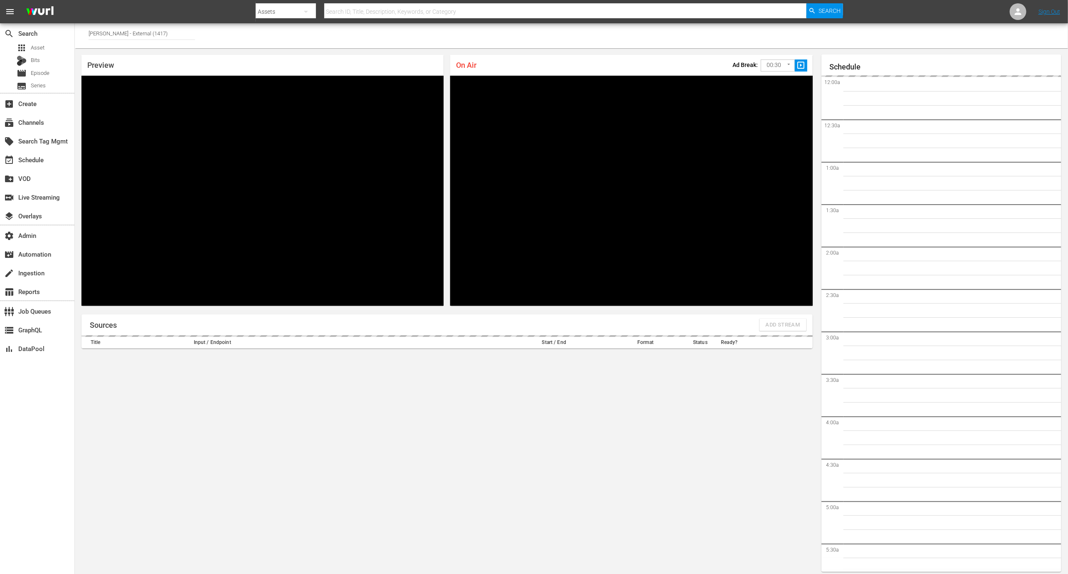
scroll to position [5, 0]
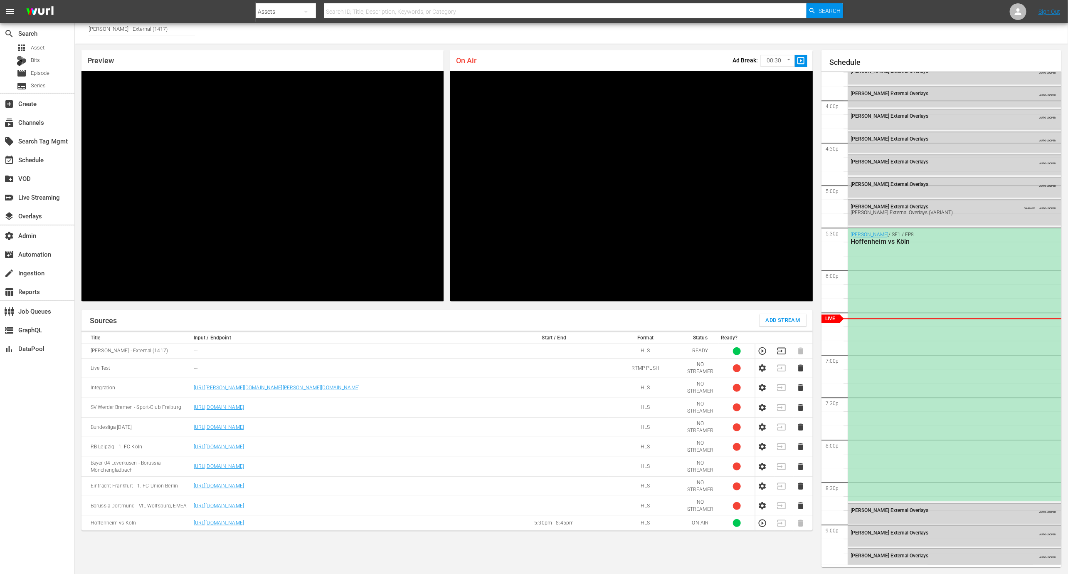
click at [398, 382] on td "https://live.sportcast.de/out/v1/cf217b143b304c6f98b0058ac32f24be/index.m3u8" at bounding box center [345, 523] width 308 height 15
copy link "https://live.sportcast.de/out/v1/cf217b143b304c6f98b0058ac32f24be/index.m3u8"
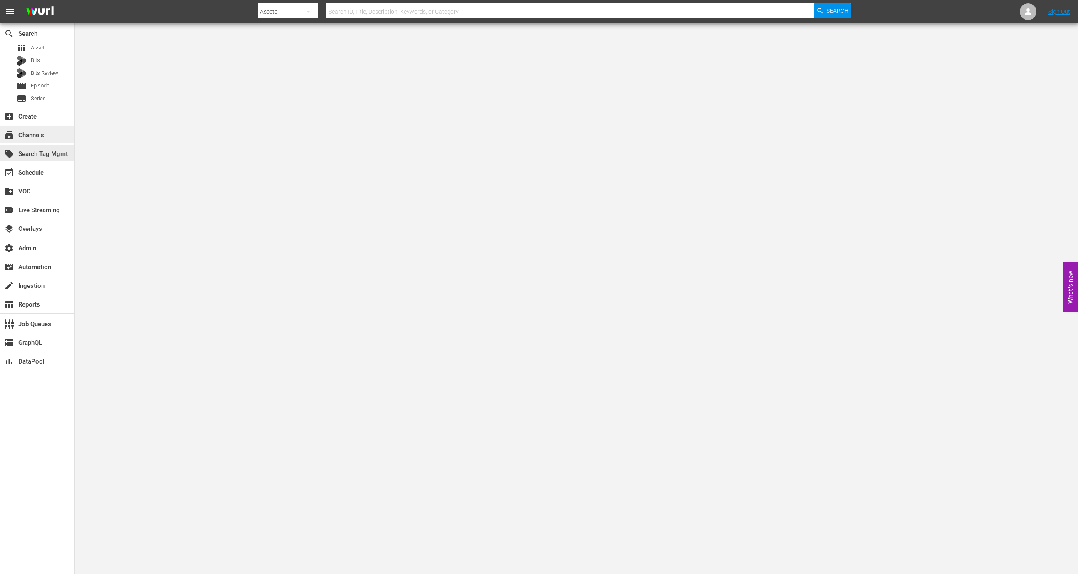
click at [47, 136] on div "subscriptions Channels" at bounding box center [37, 134] width 74 height 17
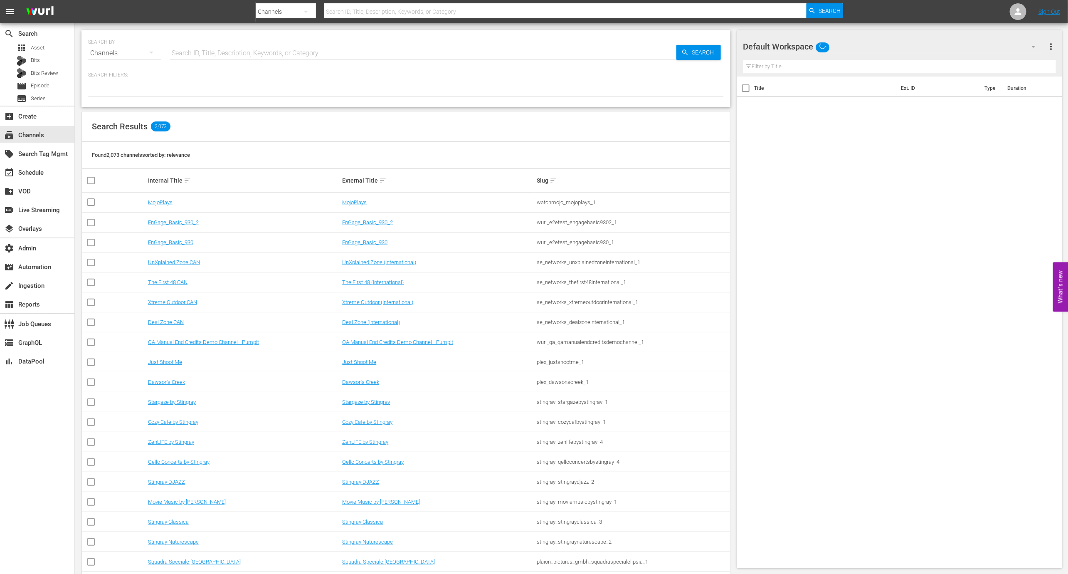
click at [210, 57] on input "text" at bounding box center [423, 53] width 507 height 20
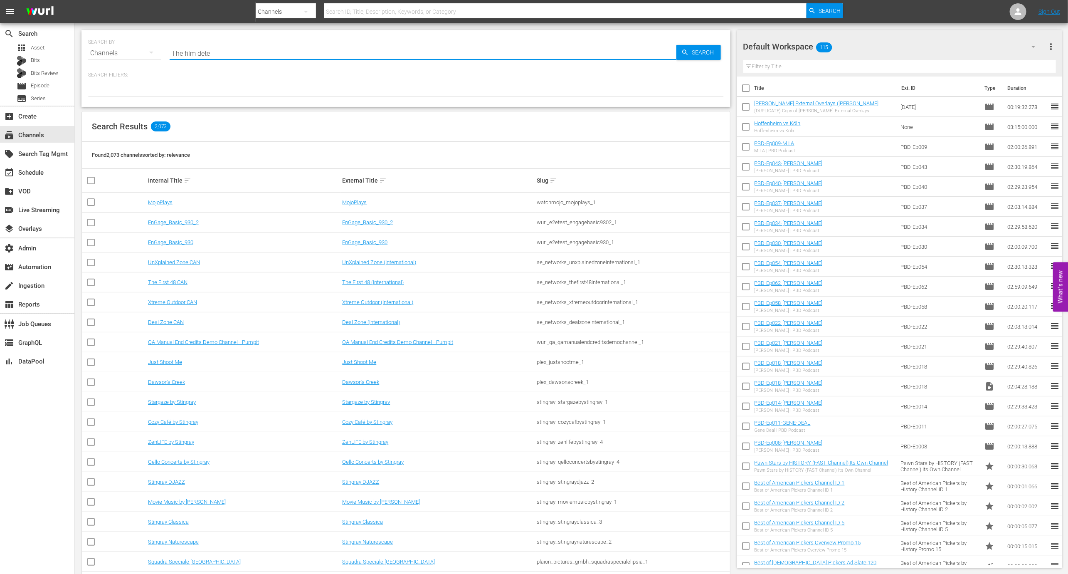
type input "The film detec"
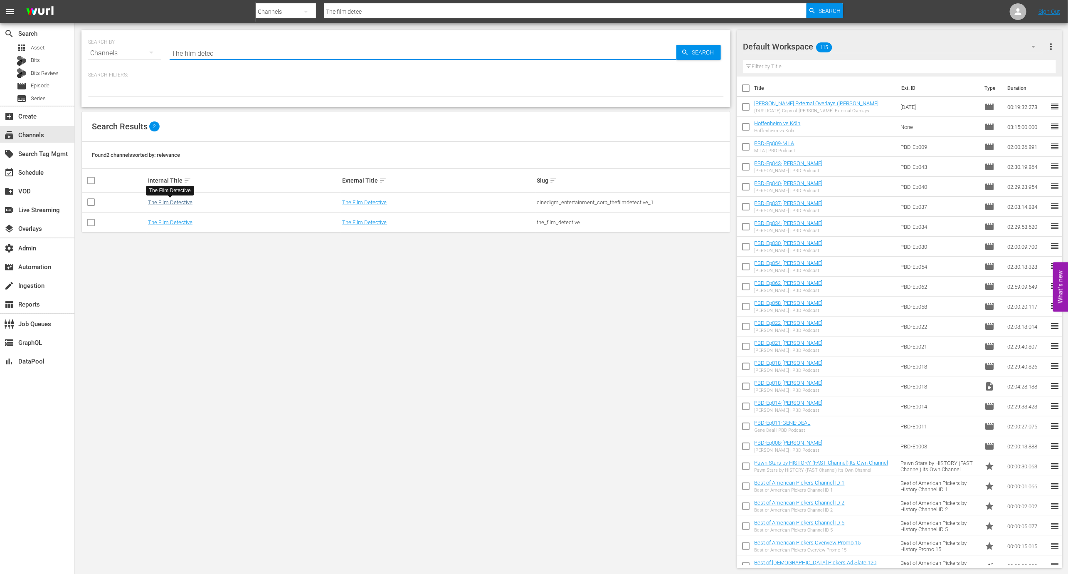
type input "The film detec"
click at [178, 200] on link "The Film Detective" at bounding box center [170, 202] width 44 height 6
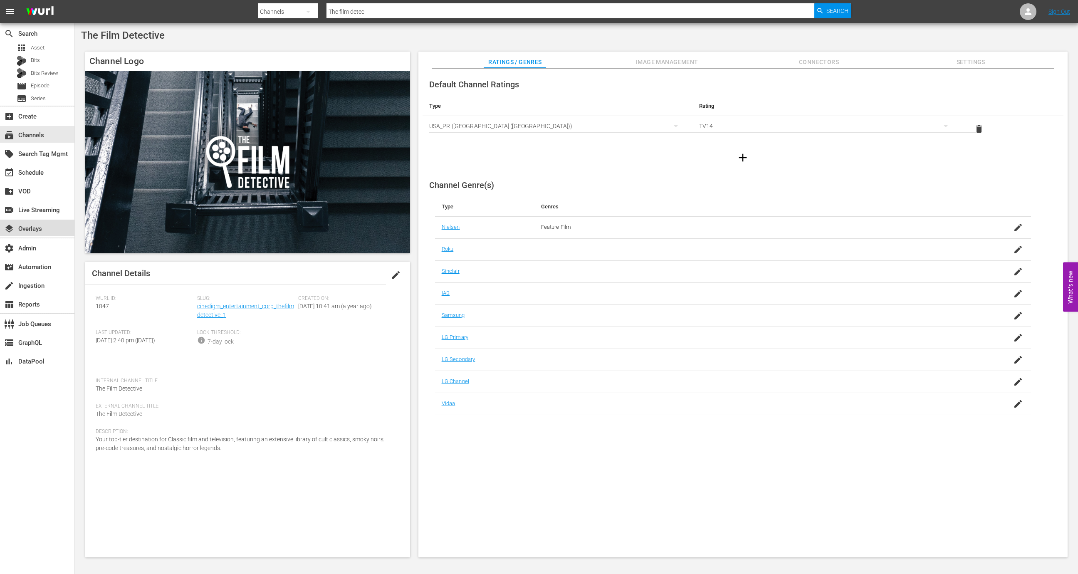
click at [29, 235] on div "layers Overlays" at bounding box center [37, 228] width 74 height 17
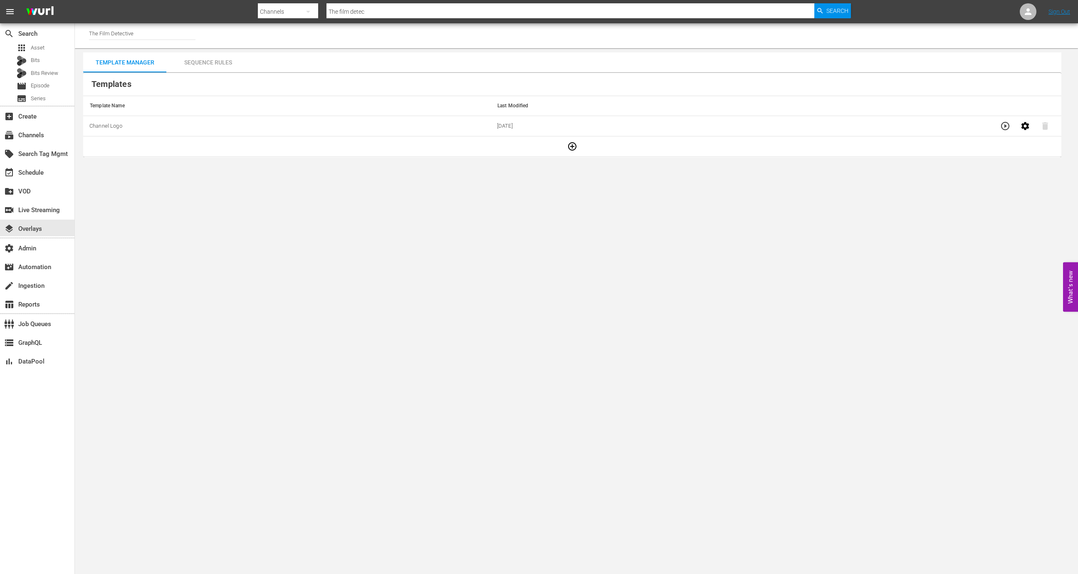
click at [573, 116] on td "12/20/2024" at bounding box center [694, 126] width 407 height 20
click at [568, 148] on icon "button" at bounding box center [572, 146] width 10 height 10
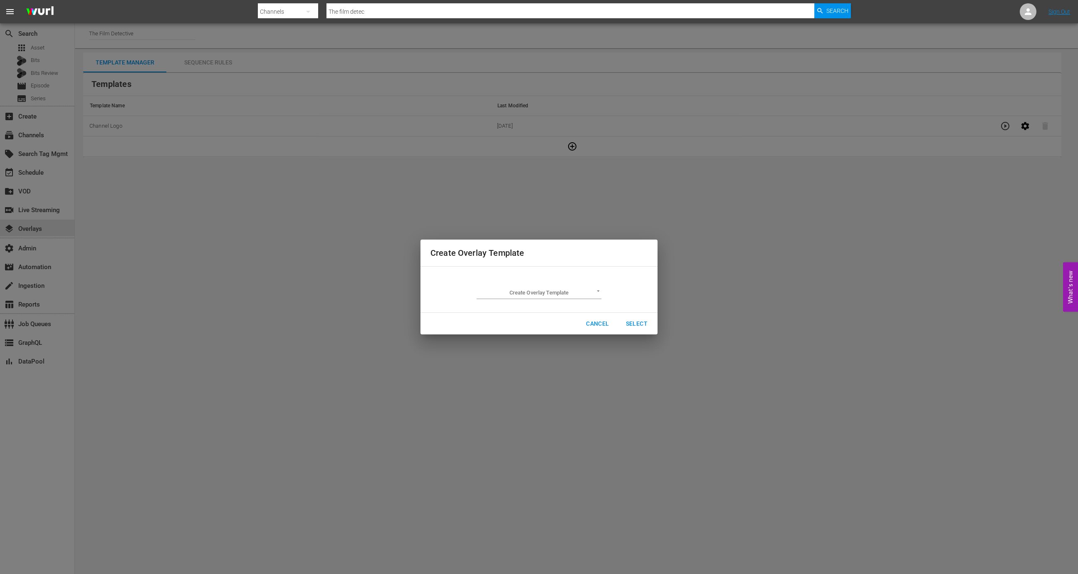
click at [532, 291] on body "menu Search By Channels Search ID, Title, Description, Keywords, or Category Th…" at bounding box center [539, 287] width 1078 height 574
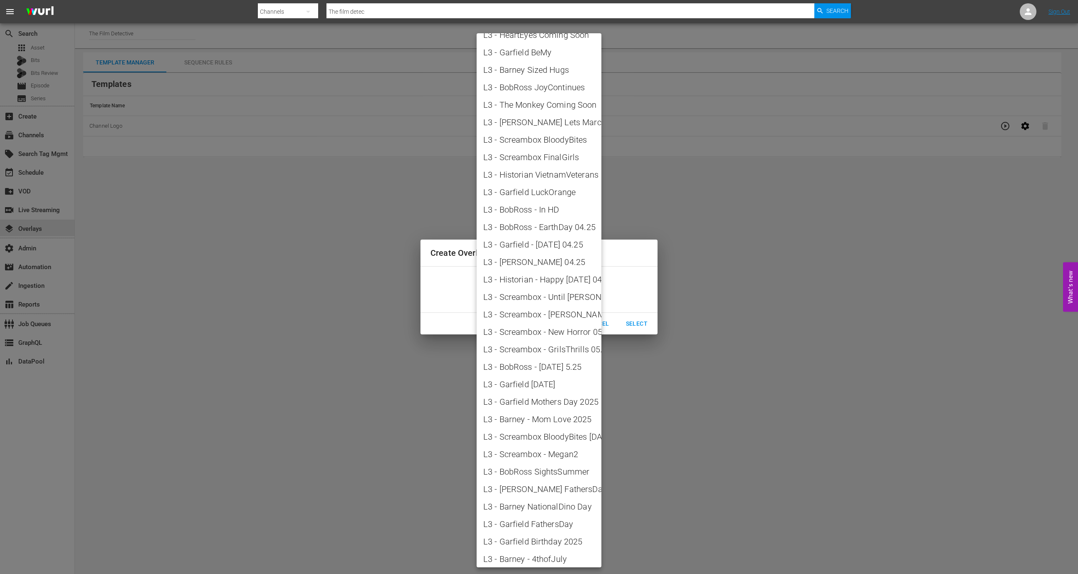
scroll to position [782, 0]
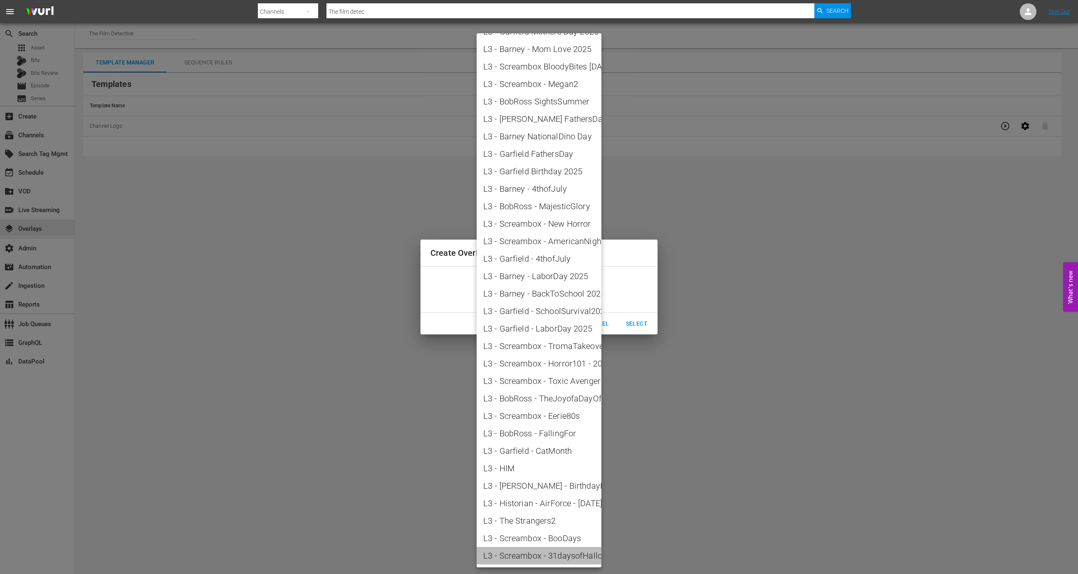
click at [552, 559] on span "L3 - Screambox - 31daysofHalloween" at bounding box center [538, 555] width 111 height 12
type input "L3 - Screambox - 31daysofHalloween"
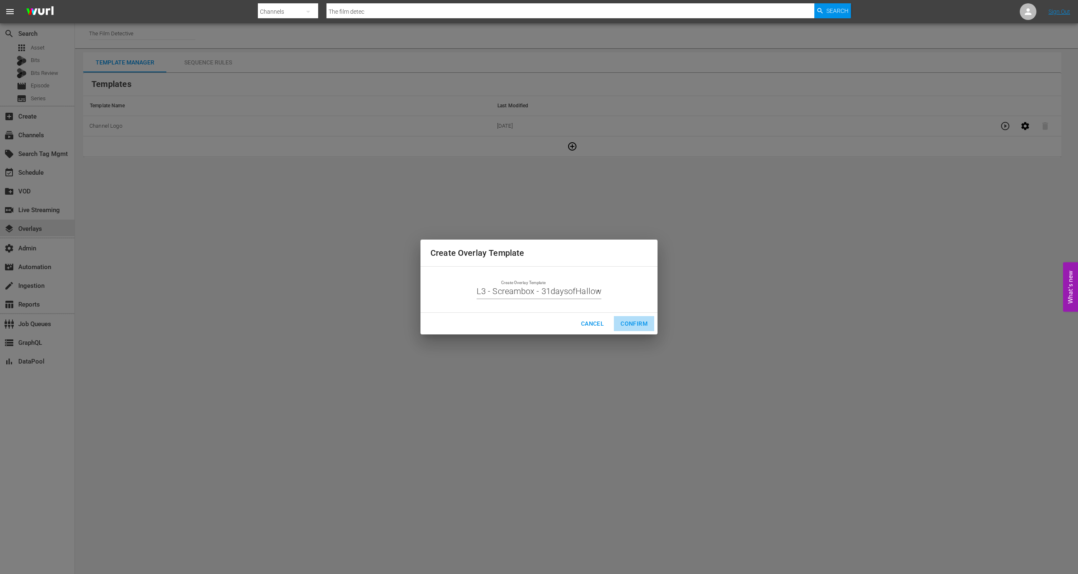
click at [642, 328] on span "Confirm" at bounding box center [633, 324] width 27 height 10
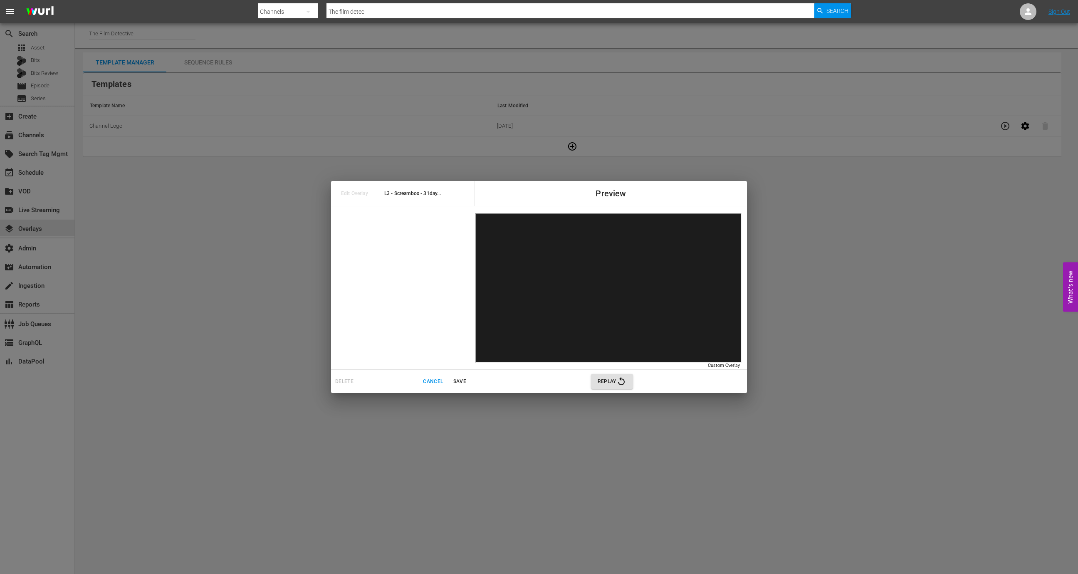
click at [438, 381] on span "Cancel" at bounding box center [433, 381] width 20 height 9
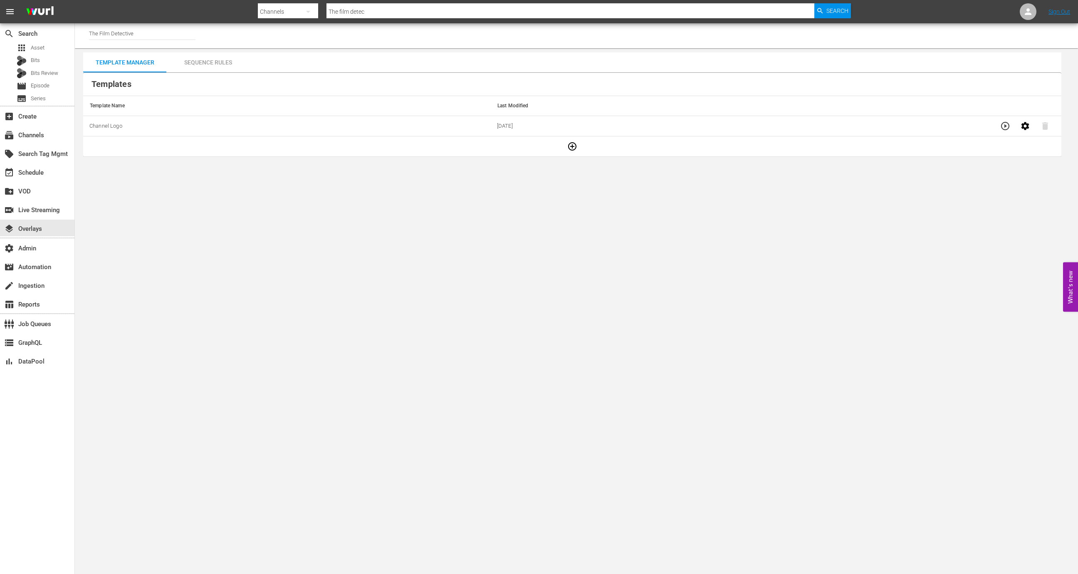
click at [580, 139] on td at bounding box center [572, 146] width 978 height 20
click at [574, 143] on icon "button" at bounding box center [572, 146] width 8 height 8
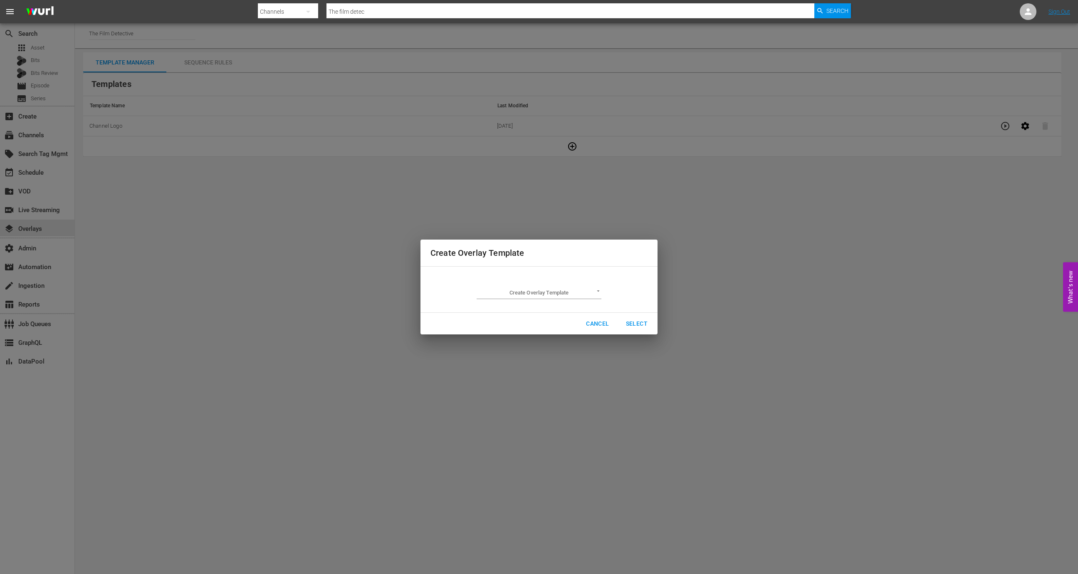
click at [532, 291] on body "menu Search By Channels Search ID, Title, Description, Keywords, or Category Th…" at bounding box center [539, 287] width 1078 height 574
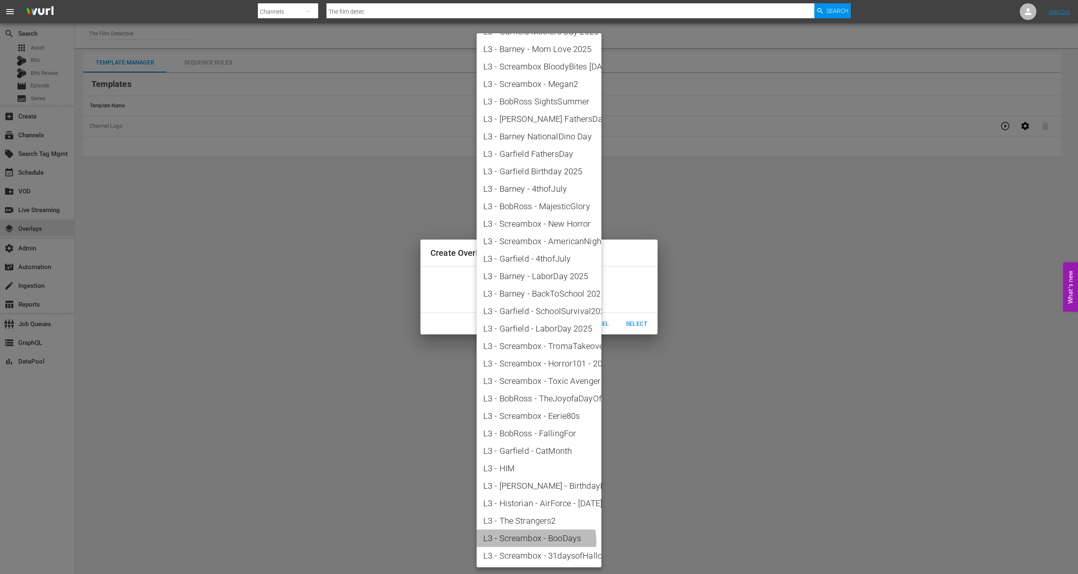
click at [536, 541] on span "L3 - Screambox - BooDays" at bounding box center [538, 538] width 111 height 12
type input "L3 - Screambox - BooDays"
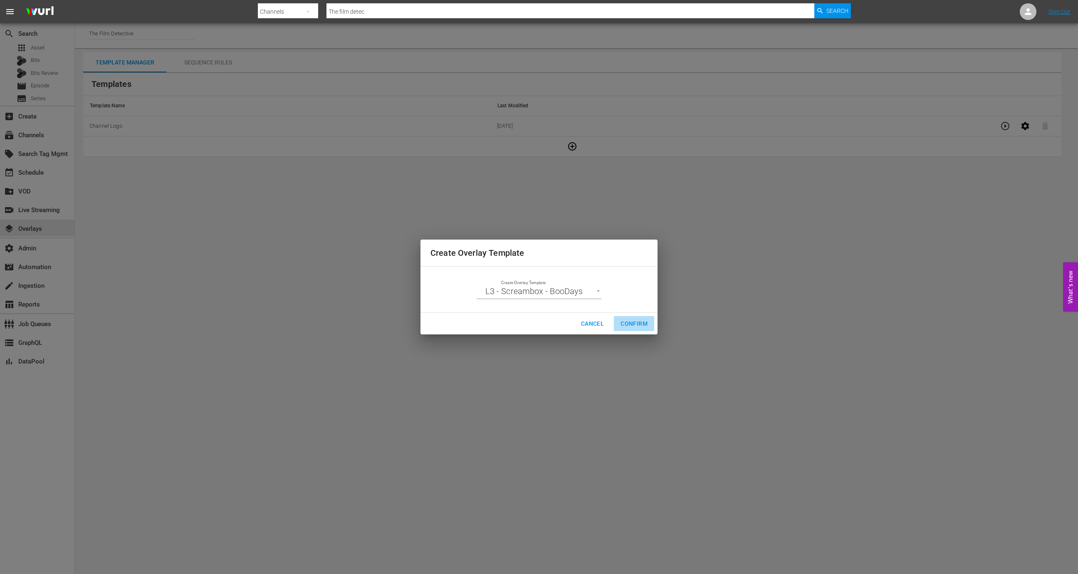
click at [639, 322] on span "Confirm" at bounding box center [633, 324] width 27 height 10
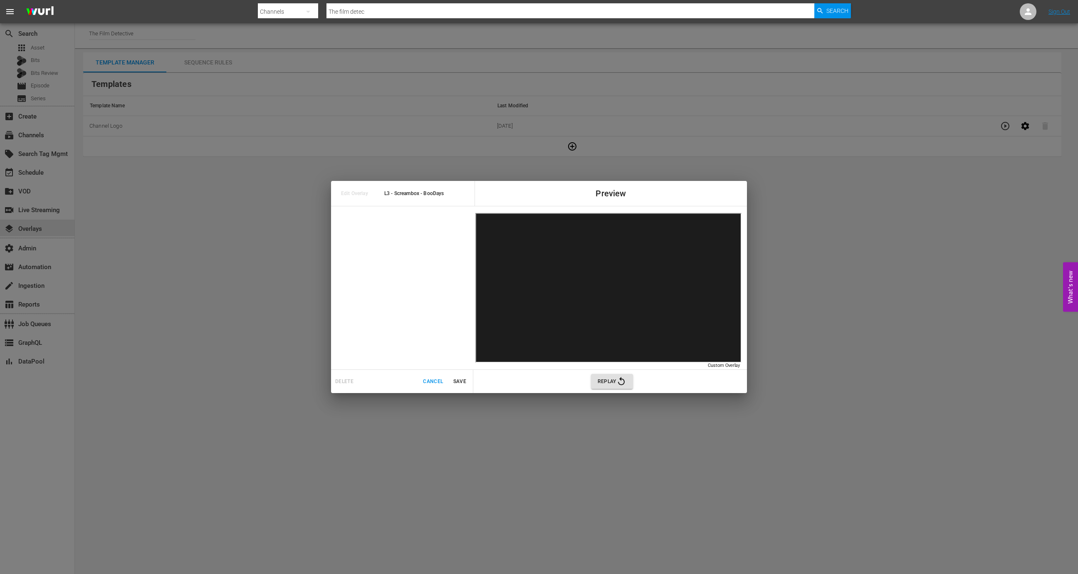
click at [427, 383] on span "Cancel" at bounding box center [433, 381] width 20 height 9
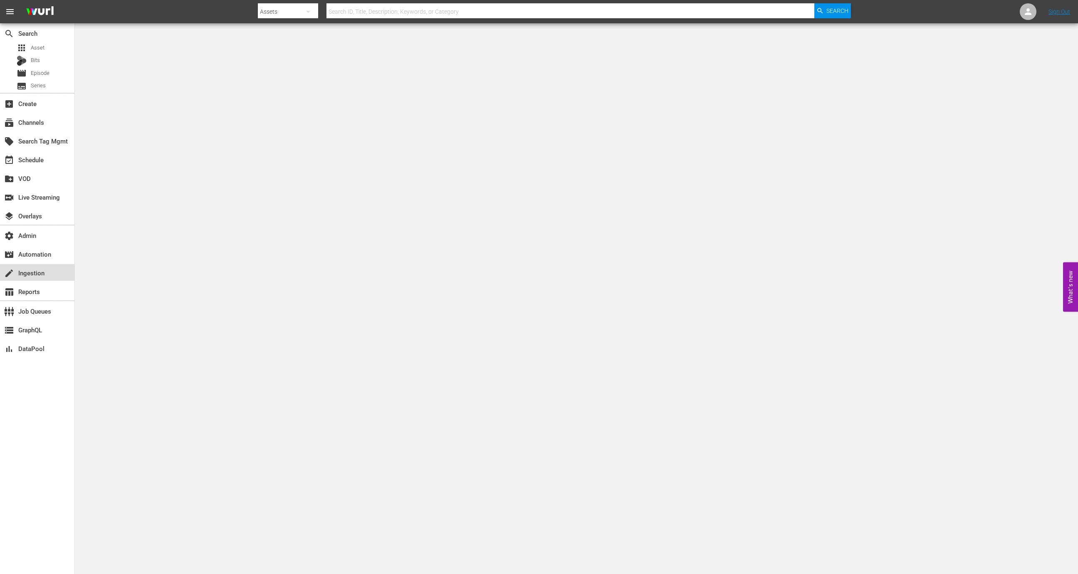
click at [43, 270] on div "create Ingestion" at bounding box center [23, 271] width 47 height 7
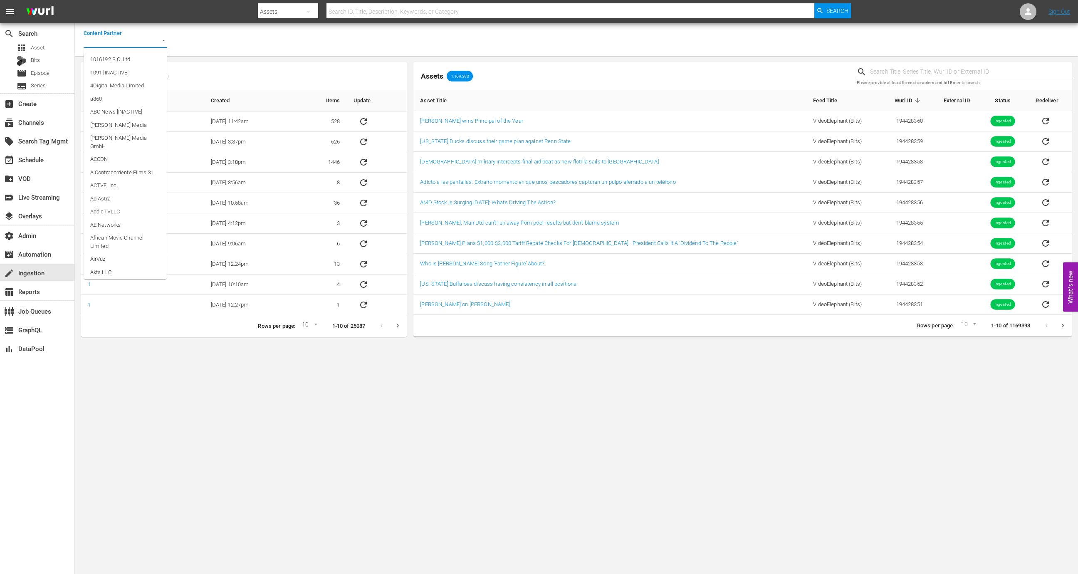
click at [138, 43] on input "Content Partner" at bounding box center [114, 41] width 60 height 11
click at [140, 59] on li "Free TV Networks" at bounding box center [125, 59] width 83 height 13
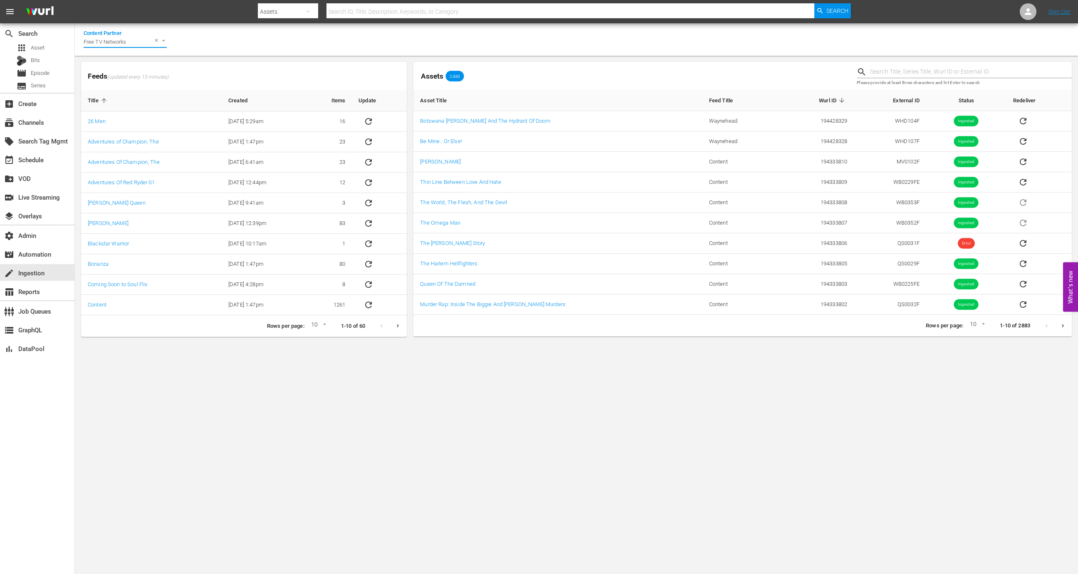
type input "Free TV Networks"
click at [901, 74] on input "text" at bounding box center [971, 72] width 202 height 12
paste input "194333806"
type input "194333806"
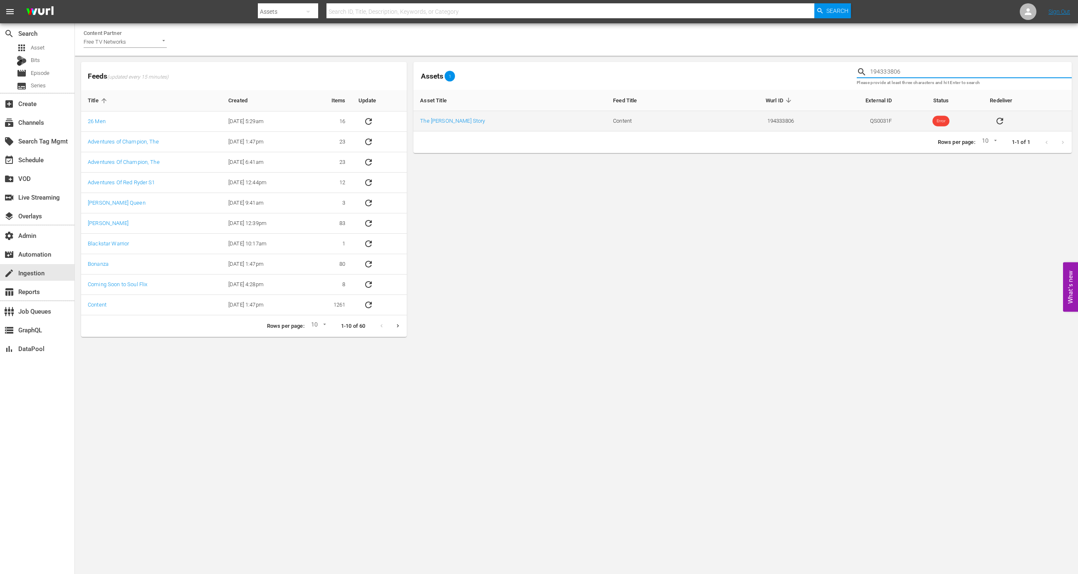
click at [998, 117] on icon "sticky table" at bounding box center [1000, 121] width 10 height 10
click at [456, 118] on link "The [PERSON_NAME] Story" at bounding box center [452, 121] width 65 height 6
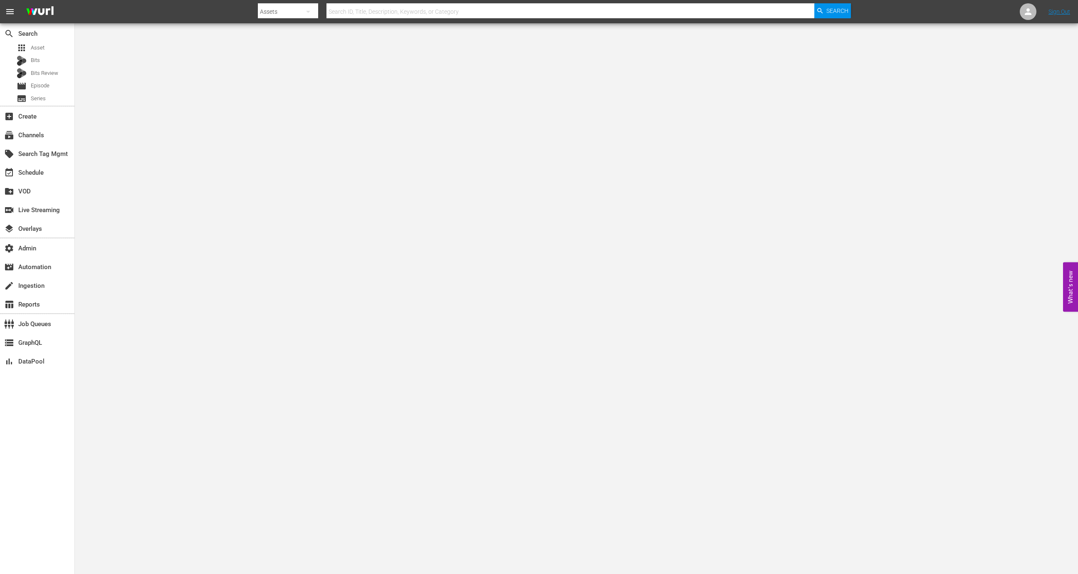
click at [41, 217] on div "switch_video Live Streaming" at bounding box center [37, 209] width 74 height 19
click at [41, 221] on div "layers Overlays" at bounding box center [37, 228] width 74 height 17
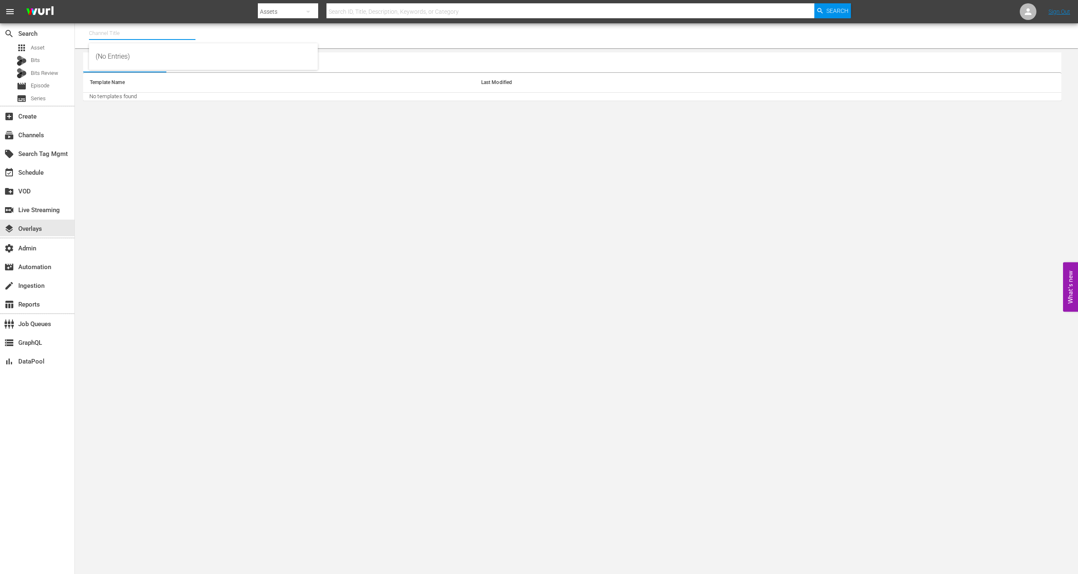
click at [153, 34] on input "text" at bounding box center [142, 33] width 106 height 20
click at [163, 53] on div "Screambox TV (1845 - cinedigm_entertainment_corp_screamboxtv_1)" at bounding box center [203, 57] width 215 height 20
type input "Screambox TV (1845 - cinedigm_entertainment_corp_screamboxtv_1)"
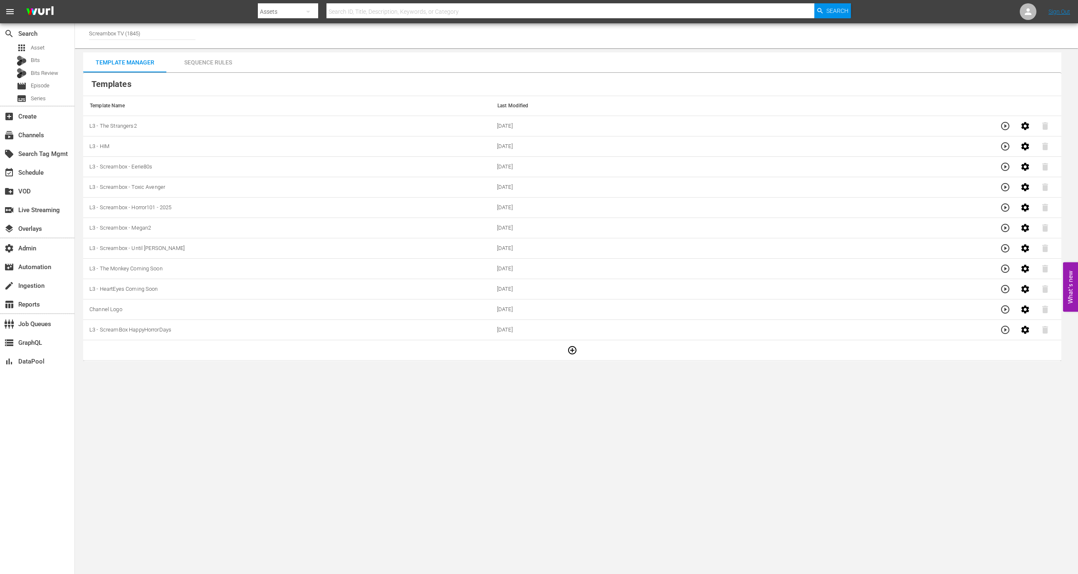
click at [568, 355] on button "button" at bounding box center [572, 350] width 20 height 20
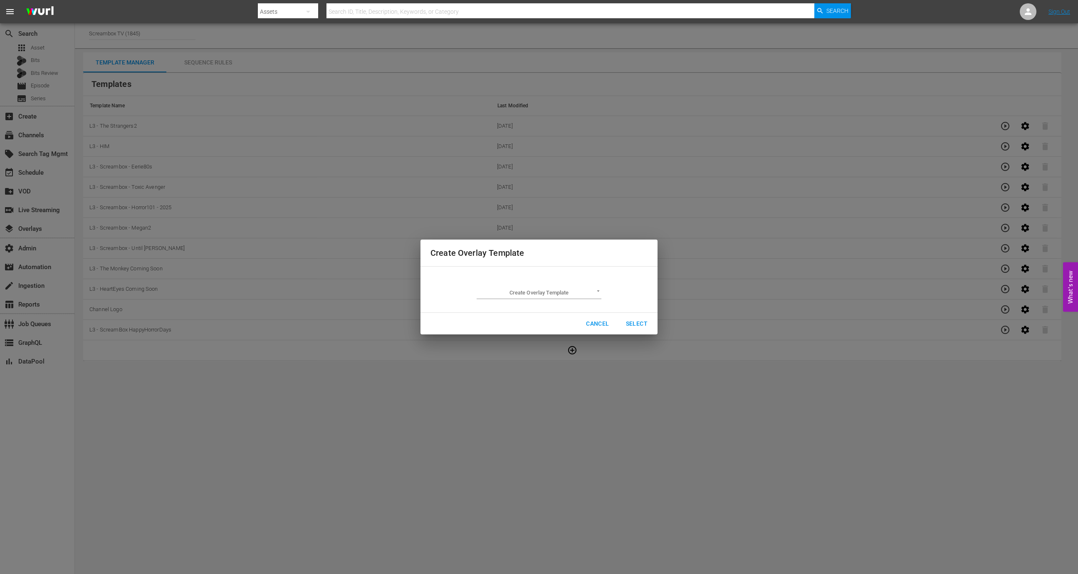
click at [548, 289] on body "menu Search By Assets Search ID, Title, Description, Keywords, or Category Sear…" at bounding box center [539, 287] width 1078 height 574
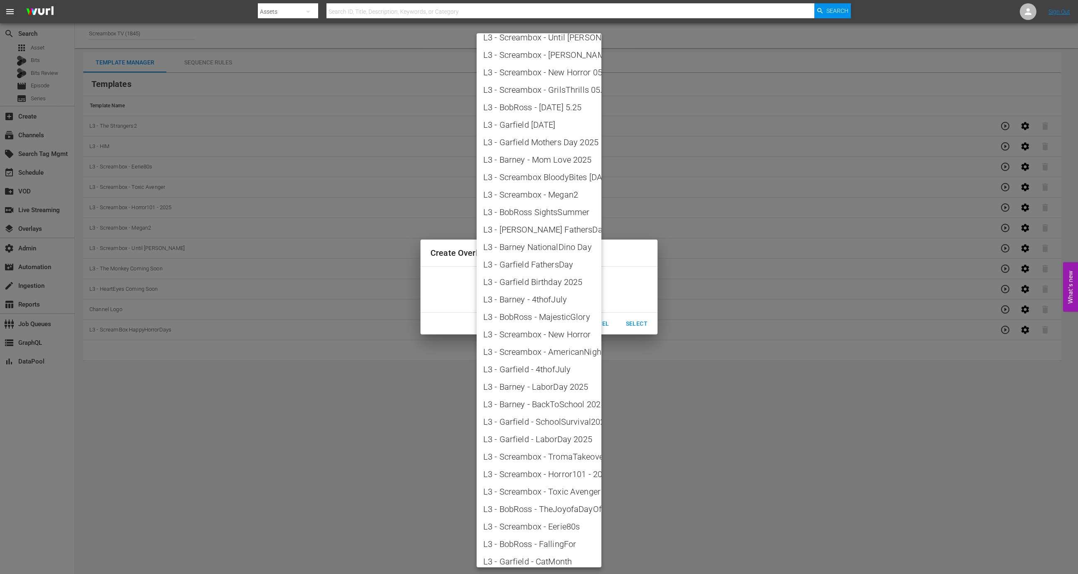
scroll to position [782, 0]
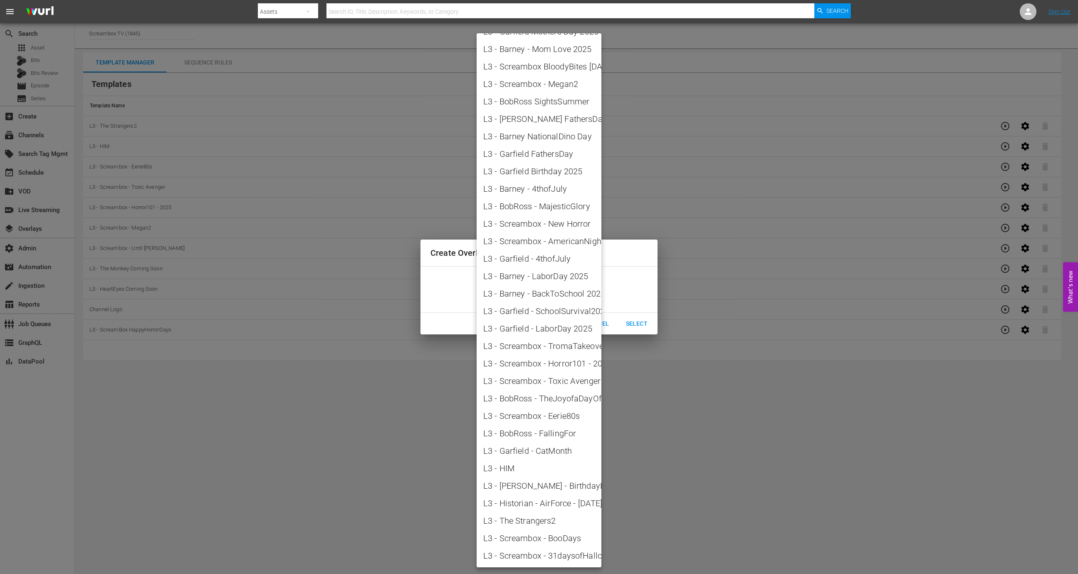
click at [544, 537] on span "L3 - Screambox - BooDays" at bounding box center [538, 538] width 111 height 12
type input "L3 - Screambox - BooDays"
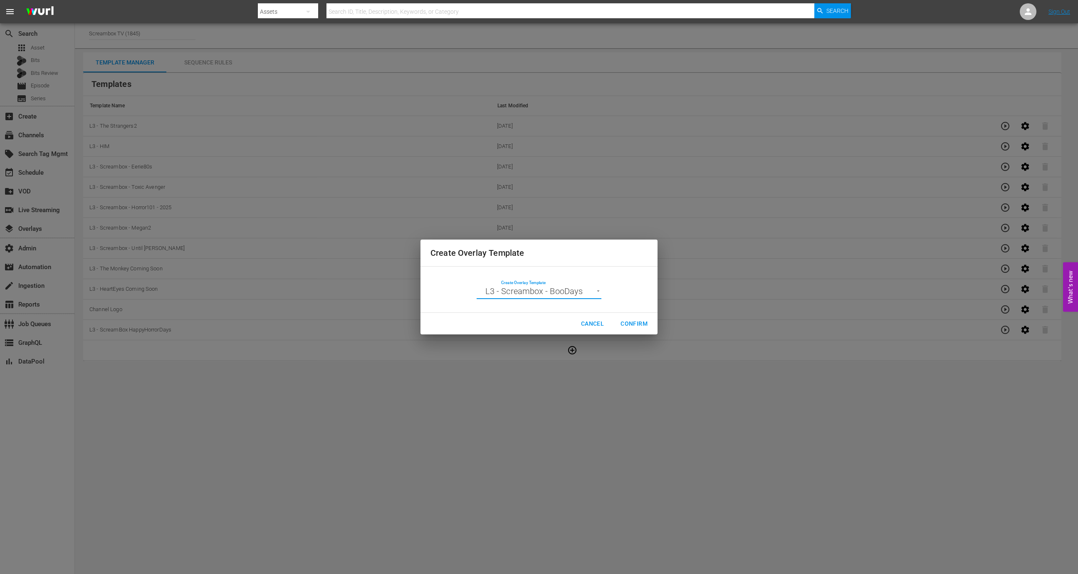
click at [629, 320] on span "Confirm" at bounding box center [633, 324] width 27 height 10
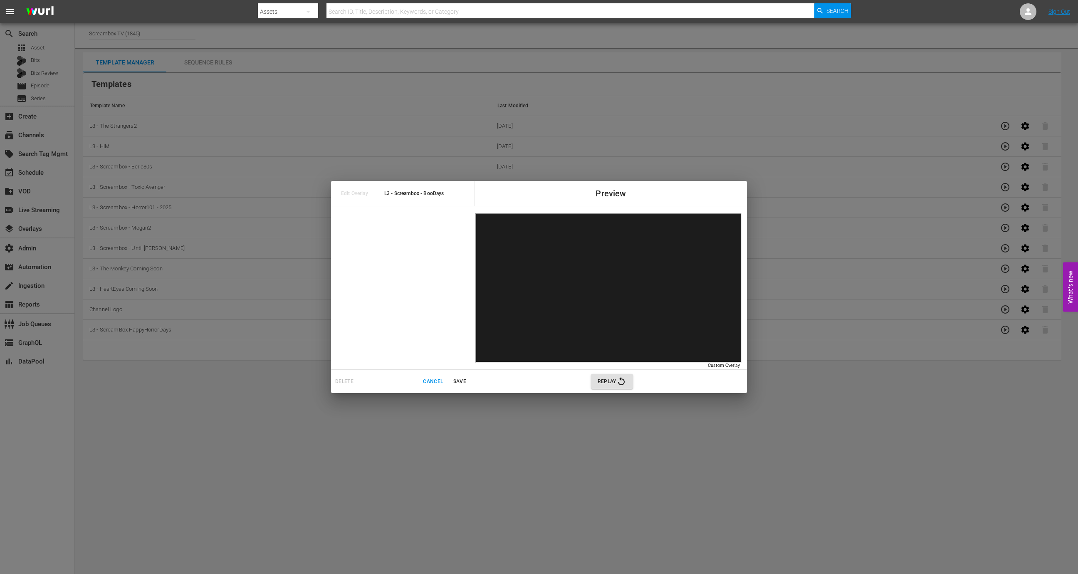
click at [444, 194] on span "L3 - Screambox - BooDays" at bounding box center [430, 194] width 93 height 10
copy span "L3 - Screambox - BooDays"
click at [435, 376] on button "Cancel" at bounding box center [433, 382] width 27 height 14
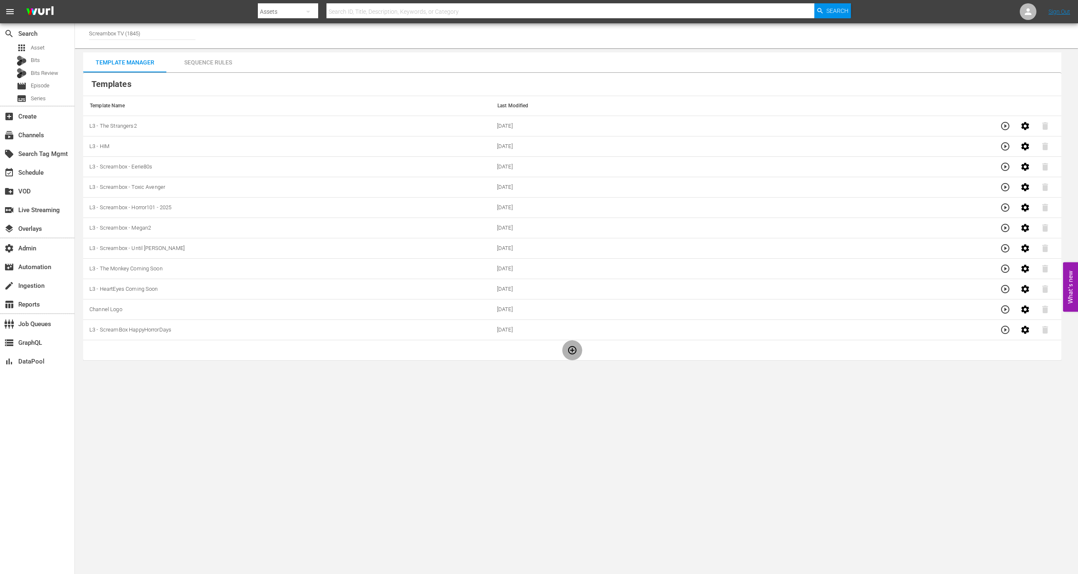
click at [575, 350] on icon "button" at bounding box center [572, 350] width 8 height 8
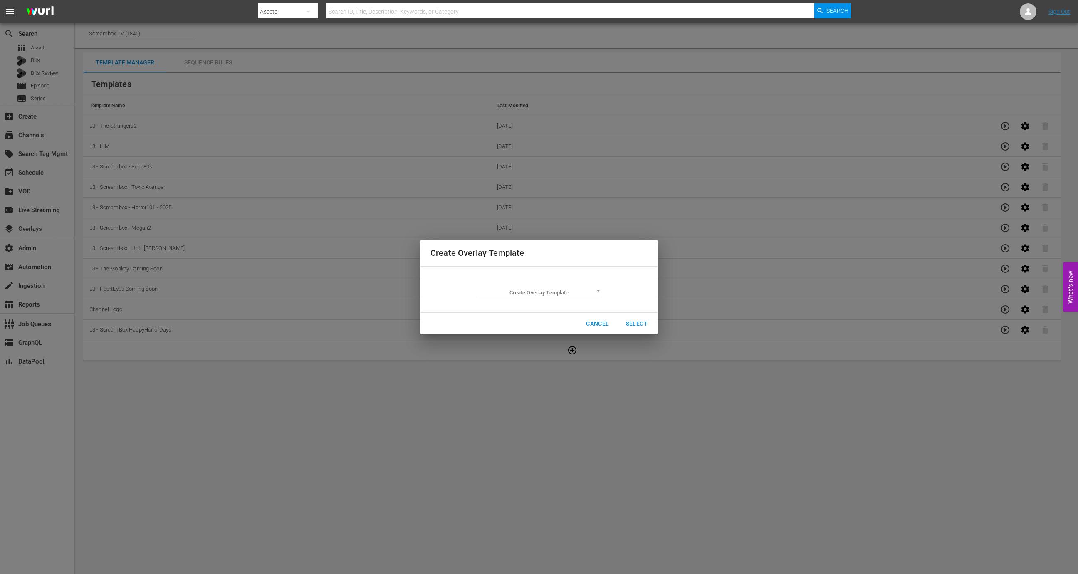
click at [568, 286] on body "menu Search By Assets Search ID, Title, Description, Keywords, or Category Sear…" at bounding box center [539, 287] width 1078 height 574
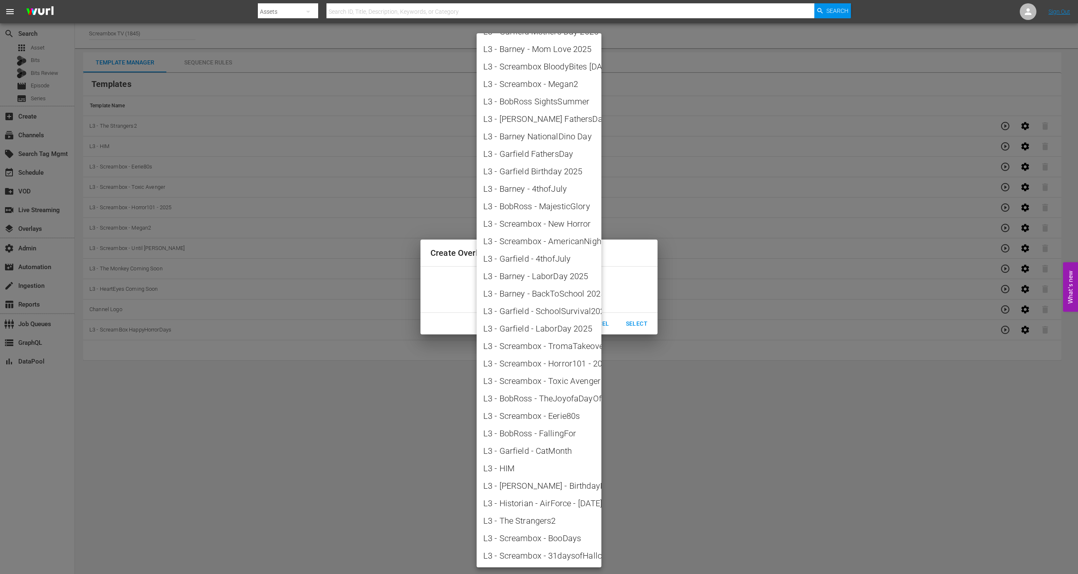
click at [542, 548] on li "L3 - Screambox - 31daysofHalloween" at bounding box center [539, 555] width 125 height 17
type input "L3 - Screambox - 31daysofHalloween"
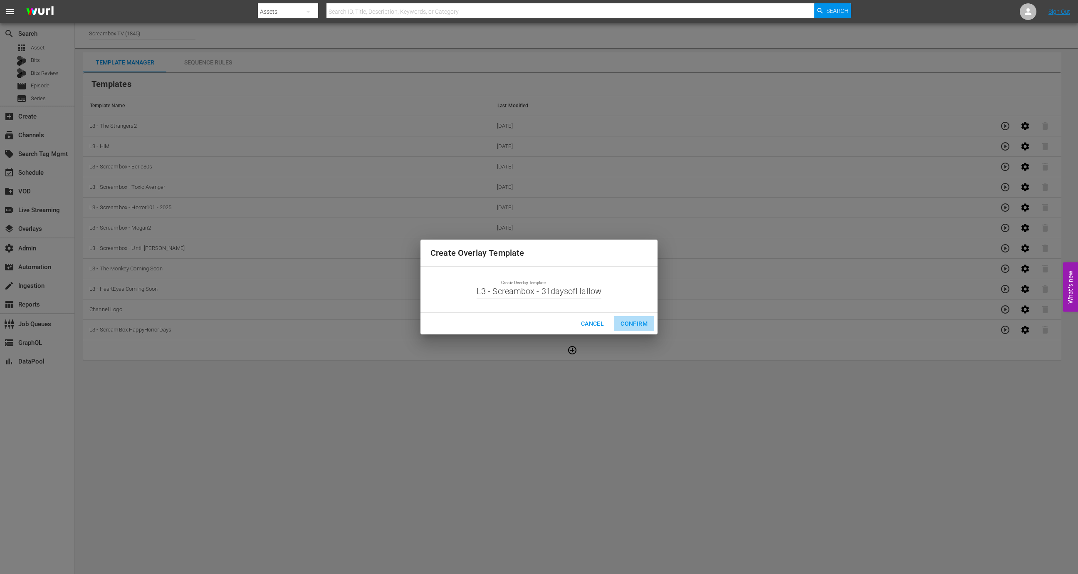
click at [640, 323] on span "Confirm" at bounding box center [633, 324] width 27 height 10
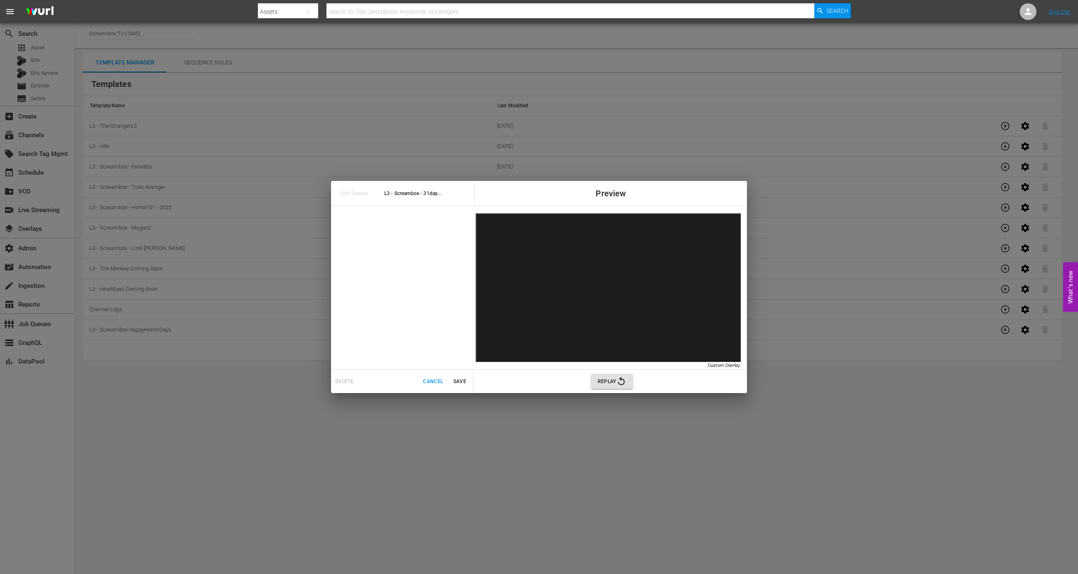
click at [433, 190] on span "L3 - Screambox - 31day..." at bounding box center [430, 194] width 93 height 10
copy span "L3 - Screambox - 31day..."
click at [326, 2] on div at bounding box center [554, 3] width 593 height 2
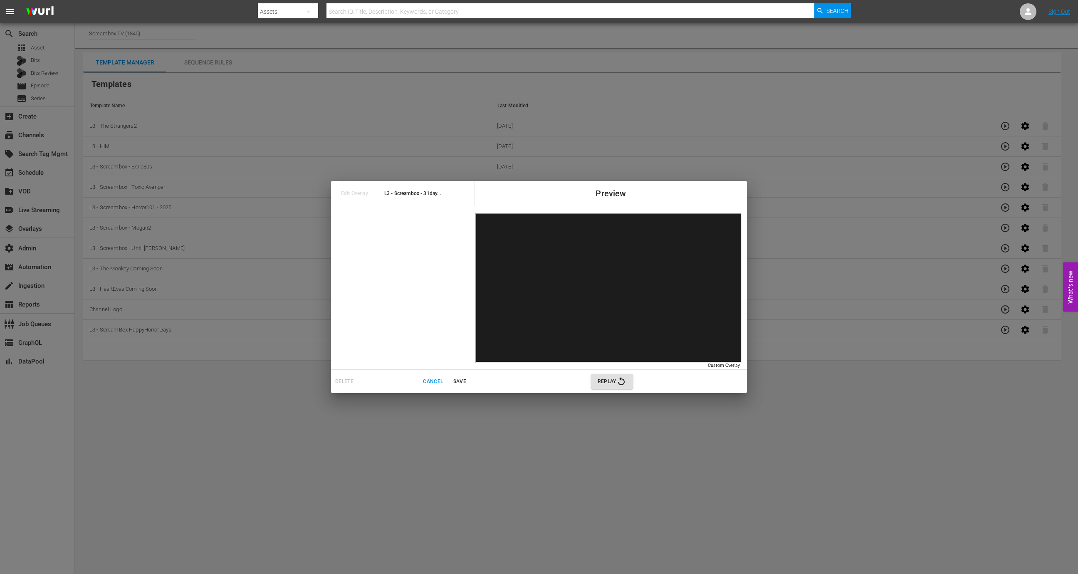
click at [418, 442] on div "Edit Overlay L3 - Screambox - 31day... Preview Custom Overlay Custom Overlay De…" at bounding box center [539, 287] width 1078 height 574
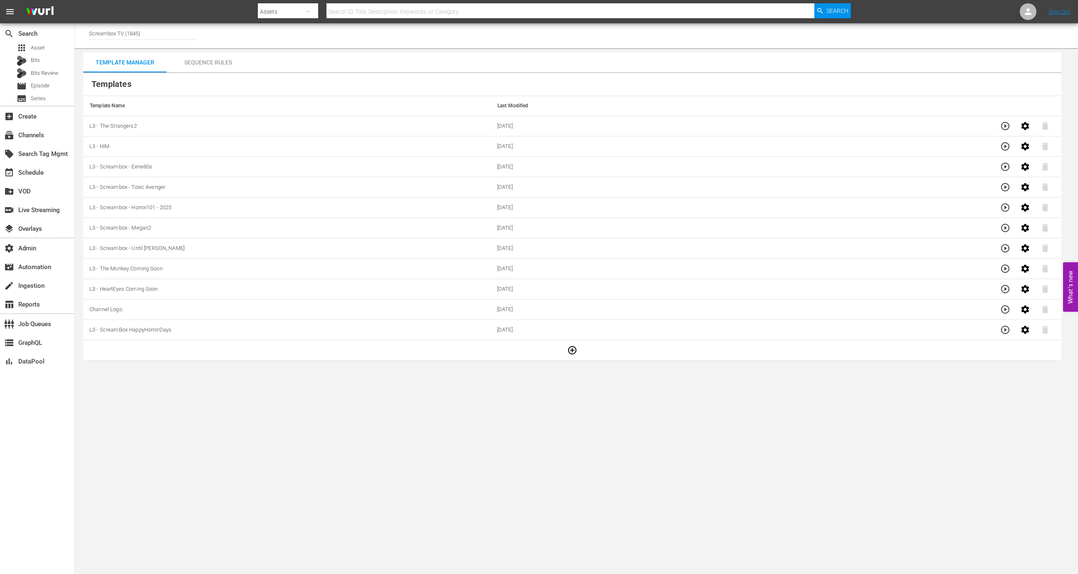
click at [583, 345] on td at bounding box center [572, 350] width 978 height 20
click at [576, 348] on icon "button" at bounding box center [572, 350] width 8 height 8
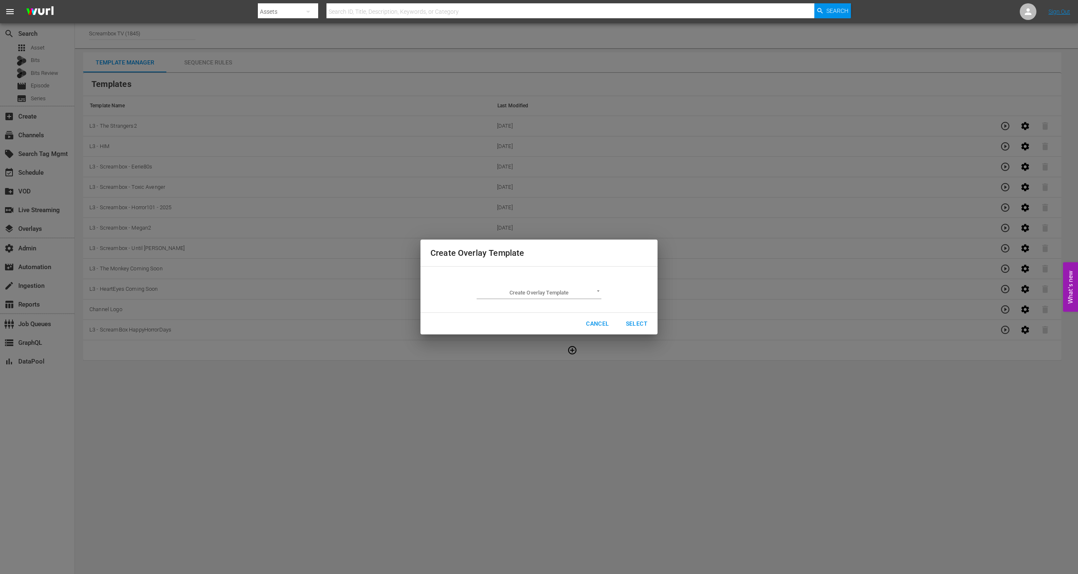
click at [578, 298] on body "menu Search By Assets Search ID, Title, Description, Keywords, or Category Sear…" at bounding box center [539, 287] width 1078 height 574
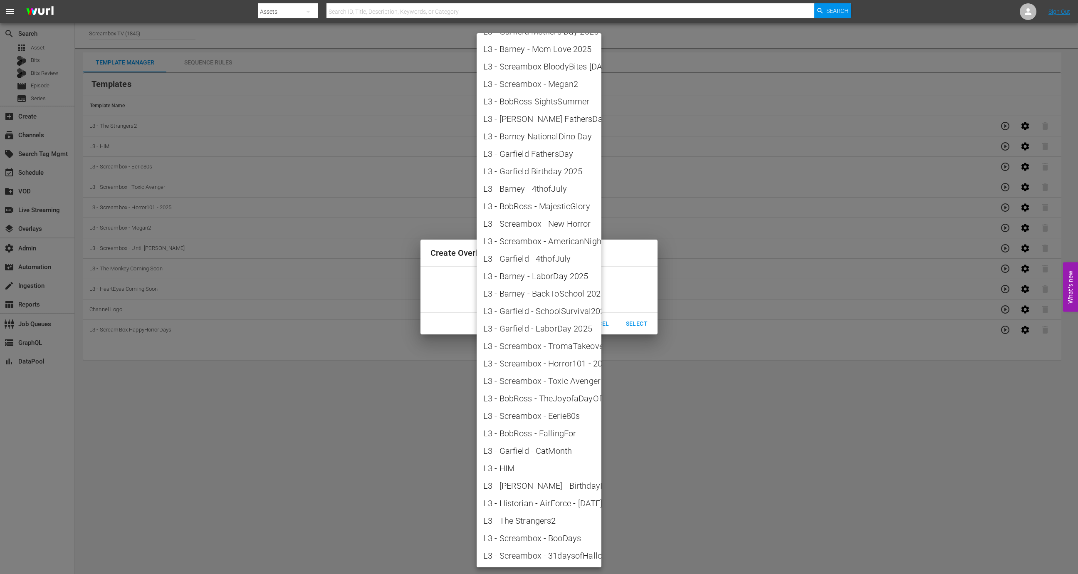
click at [553, 555] on span "L3 - Screambox - 31daysofHalloween" at bounding box center [538, 555] width 111 height 12
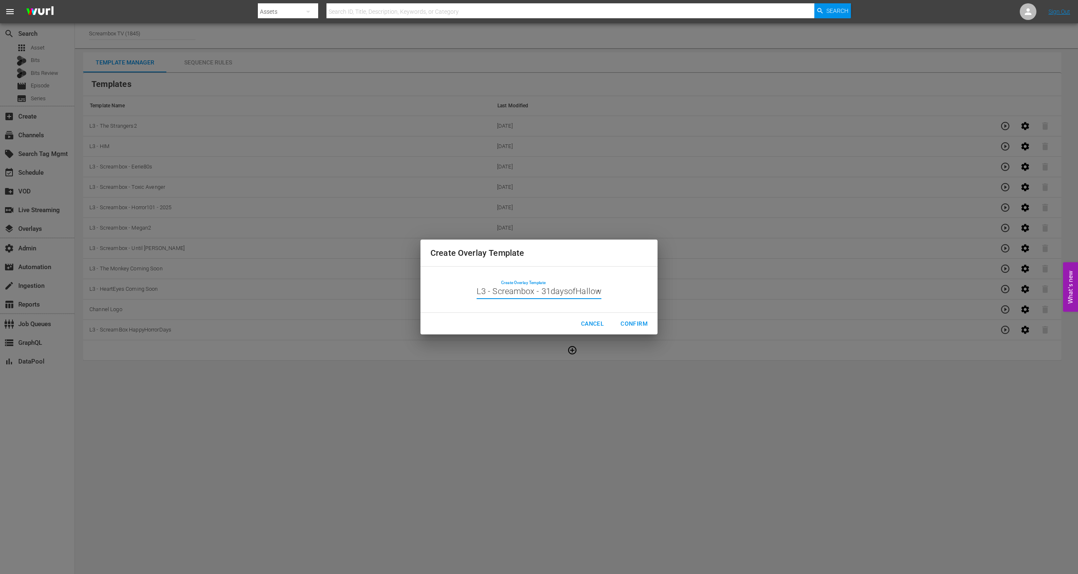
click at [575, 289] on body "menu Search By Assets Search ID, Title, Description, Keywords, or Category Sear…" at bounding box center [539, 287] width 1078 height 574
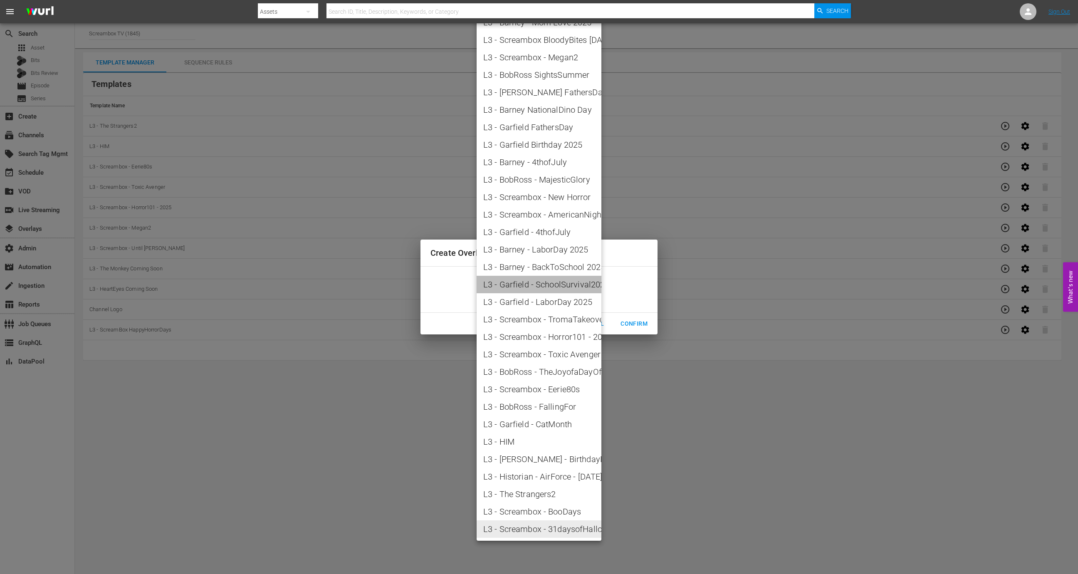
click at [575, 289] on span "L3 - Garfield - SchoolSurvival2025" at bounding box center [538, 284] width 111 height 12
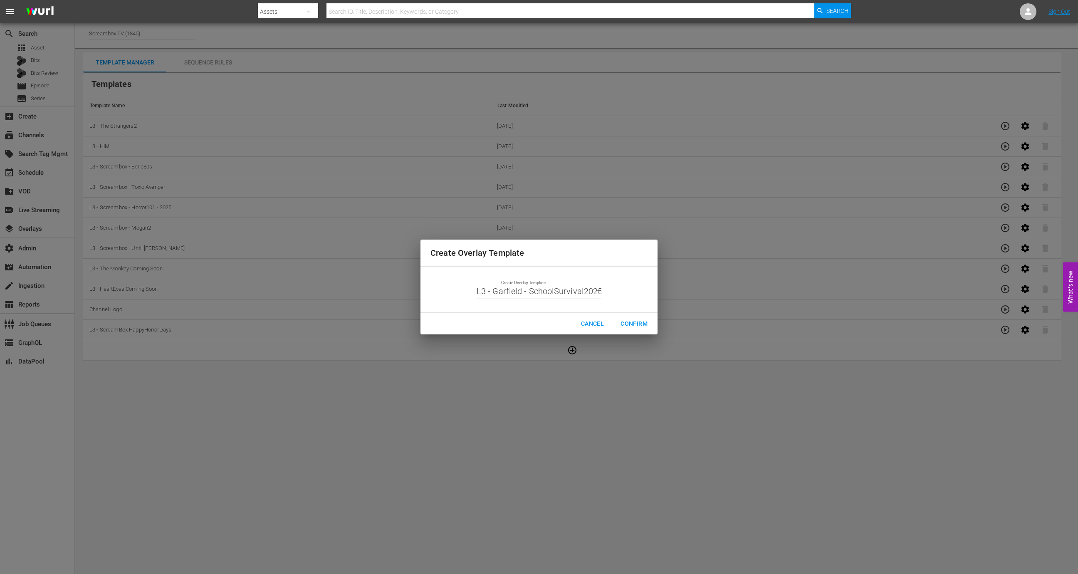
click at [580, 291] on body "menu Search By Assets Search ID, Title, Description, Keywords, or Category Sear…" at bounding box center [539, 287] width 1078 height 574
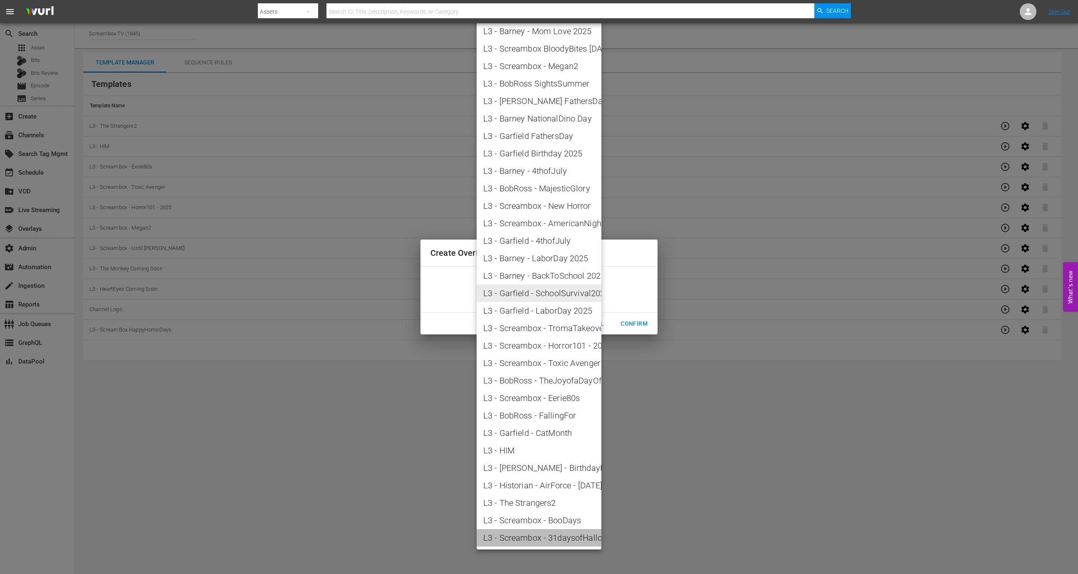
click at [556, 536] on span "L3 - Screambox - 31daysofHalloween" at bounding box center [538, 537] width 111 height 12
type input "L3 - Screambox - 31daysofHalloween"
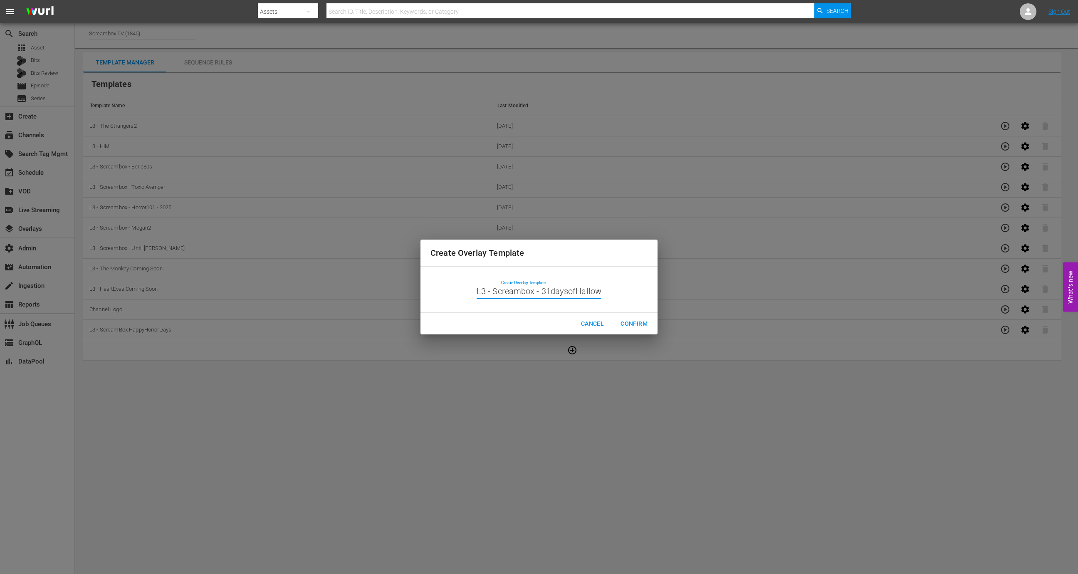
click at [636, 322] on span "Confirm" at bounding box center [633, 324] width 27 height 10
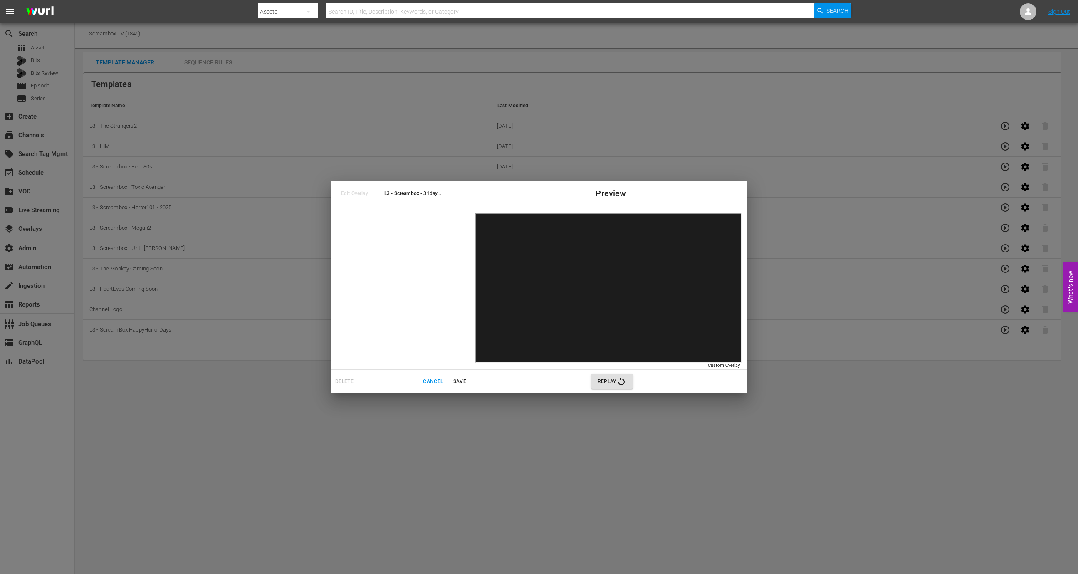
click at [462, 377] on span "Save" at bounding box center [459, 381] width 20 height 9
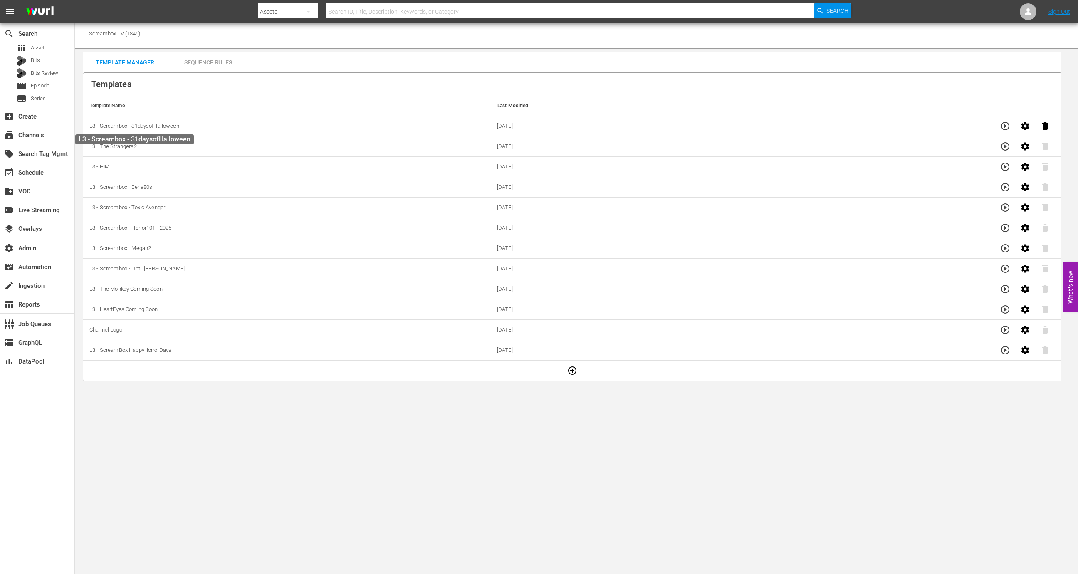
click at [168, 127] on span "L3 - Screambox - 31daysofHalloween" at bounding box center [134, 126] width 90 height 6
copy span "L3 - Screambox - 31daysofHalloween"
click at [1048, 123] on icon "button" at bounding box center [1045, 126] width 10 height 10
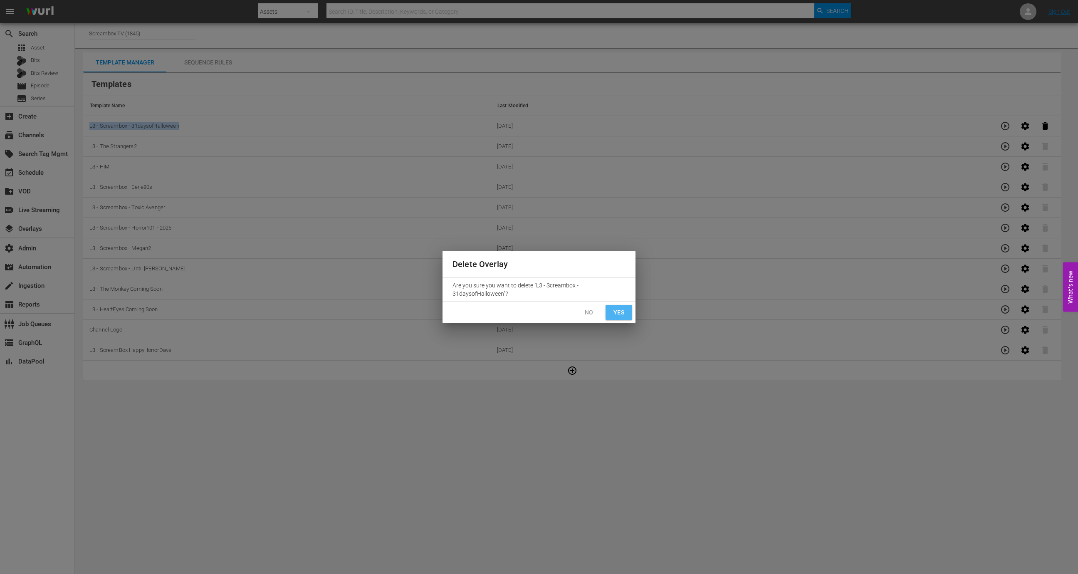
click at [625, 312] on button "Yes" at bounding box center [618, 312] width 27 height 15
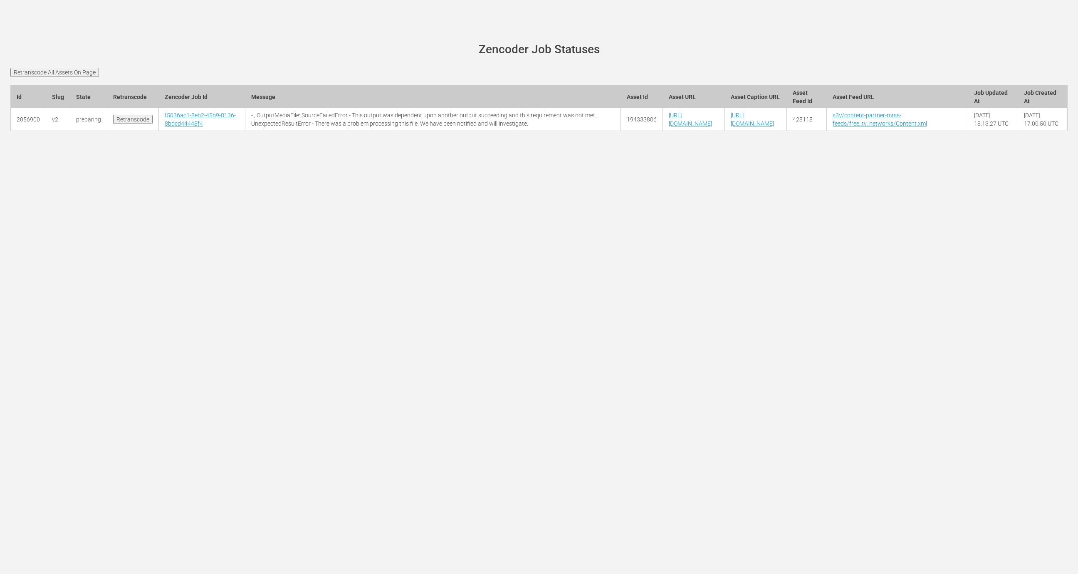
click at [67, 74] on input "Retranscode All Assets On Page" at bounding box center [54, 72] width 89 height 9
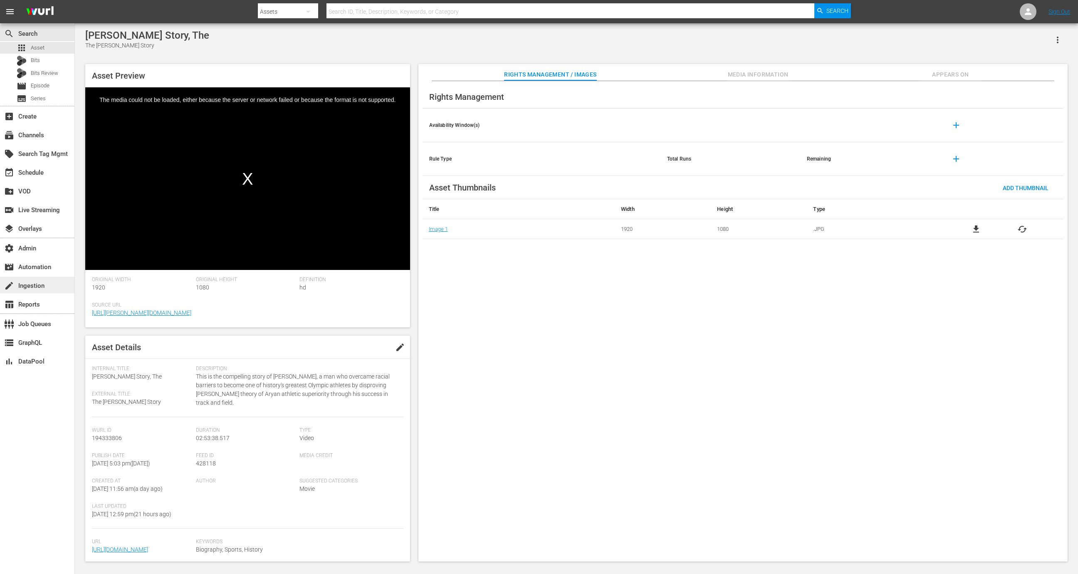
click at [54, 280] on div "create Ingestion" at bounding box center [37, 285] width 74 height 17
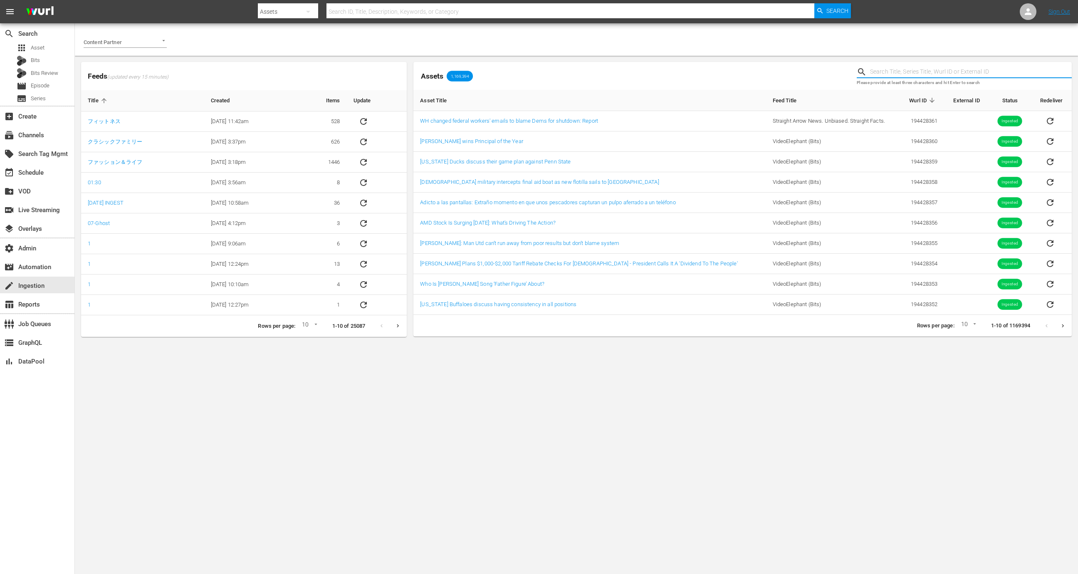
click at [916, 66] on input "text" at bounding box center [971, 72] width 202 height 12
click at [156, 53] on div "Content Partner" at bounding box center [124, 38] width 87 height 31
click at [153, 41] on div at bounding box center [159, 40] width 15 height 9
click at [153, 62] on li "Free TV Networks" at bounding box center [125, 59] width 83 height 13
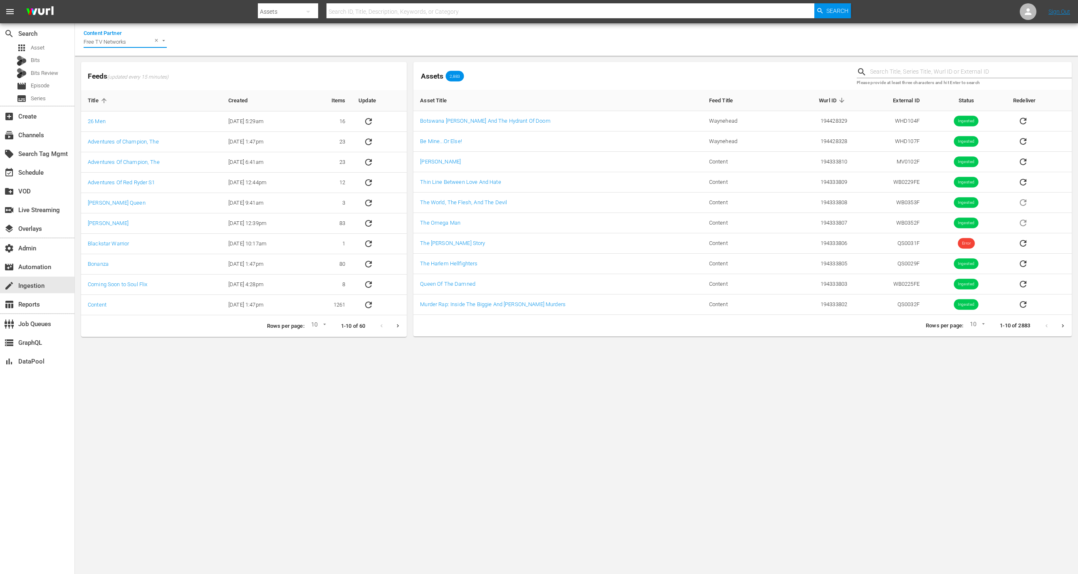
type input "Free TV Networks"
click at [911, 67] on input "text" at bounding box center [971, 72] width 202 height 12
paste input "194333806"
type input "194333806"
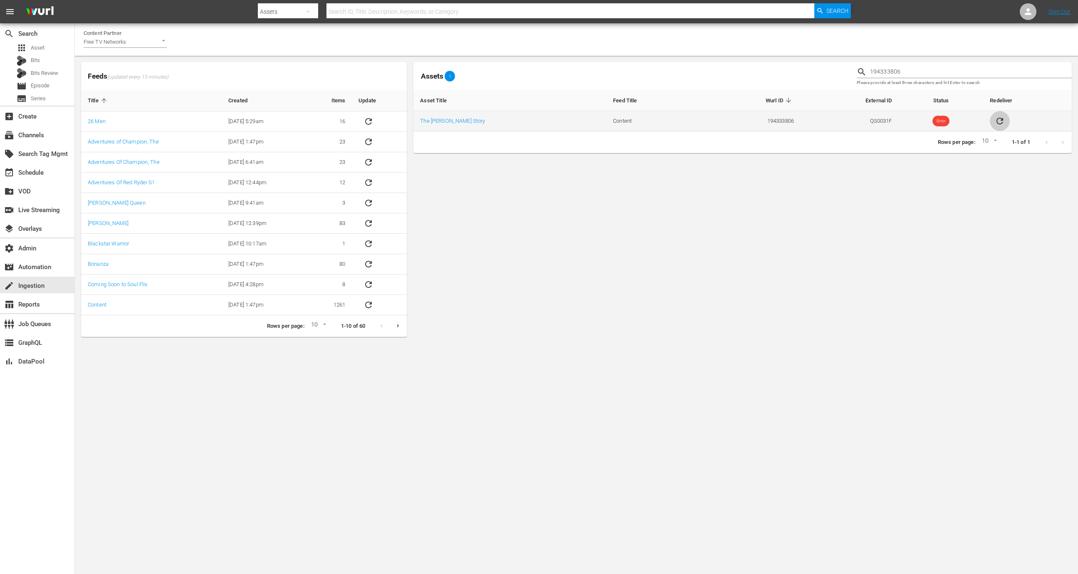
click at [996, 119] on icon "sticky table" at bounding box center [999, 121] width 7 height 7
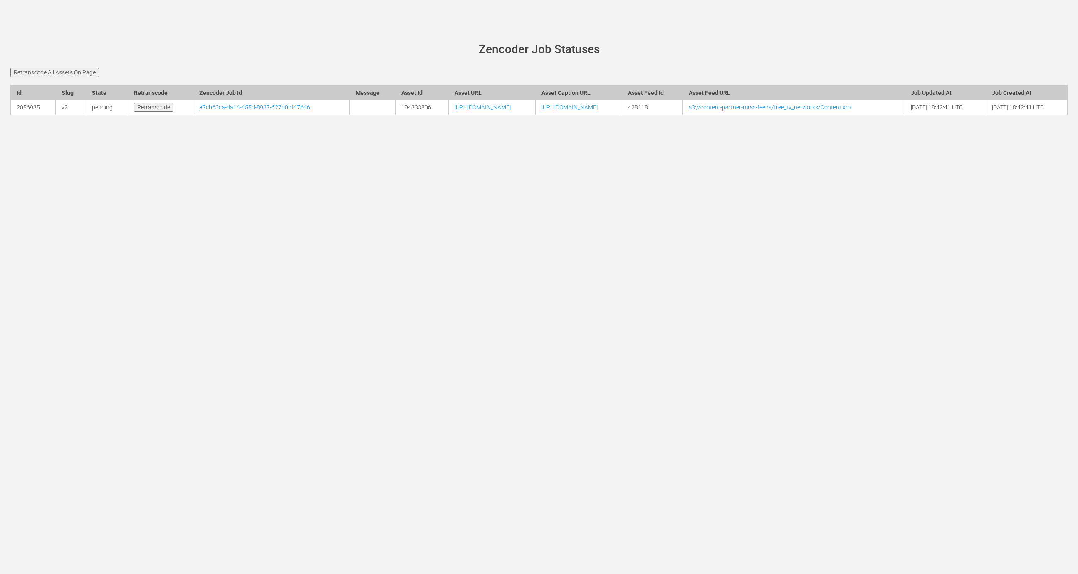
click at [193, 115] on td "a7cb63ca-da14-455d-8937-627d0bf47646" at bounding box center [271, 107] width 156 height 15
click at [199, 111] on link "a7cb63ca-da14-455d-8937-627d0bf47646" at bounding box center [254, 107] width 111 height 7
